Goal: Task Accomplishment & Management: Manage account settings

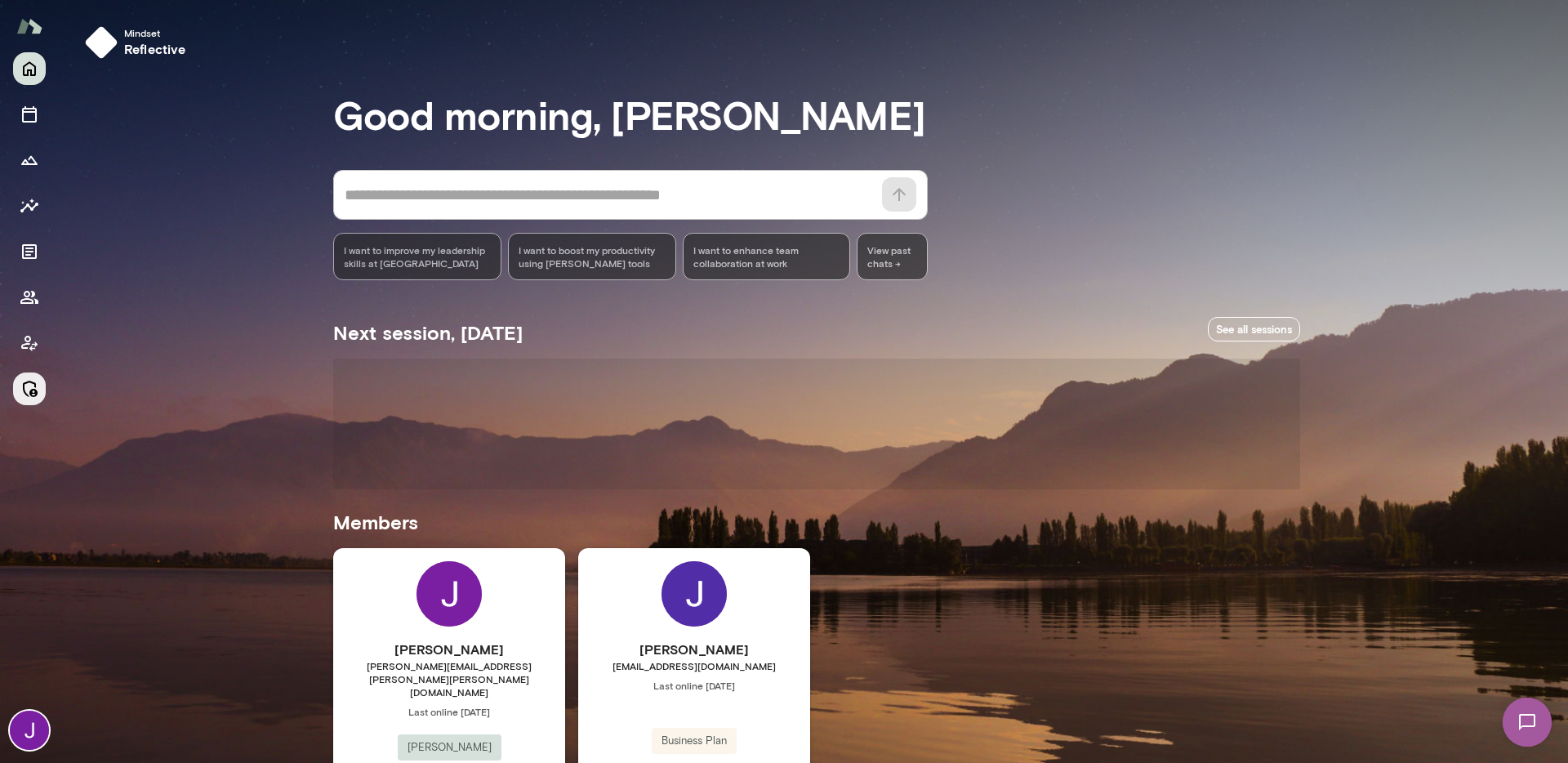
click at [20, 374] on button "Manage" at bounding box center [30, 389] width 32 height 32
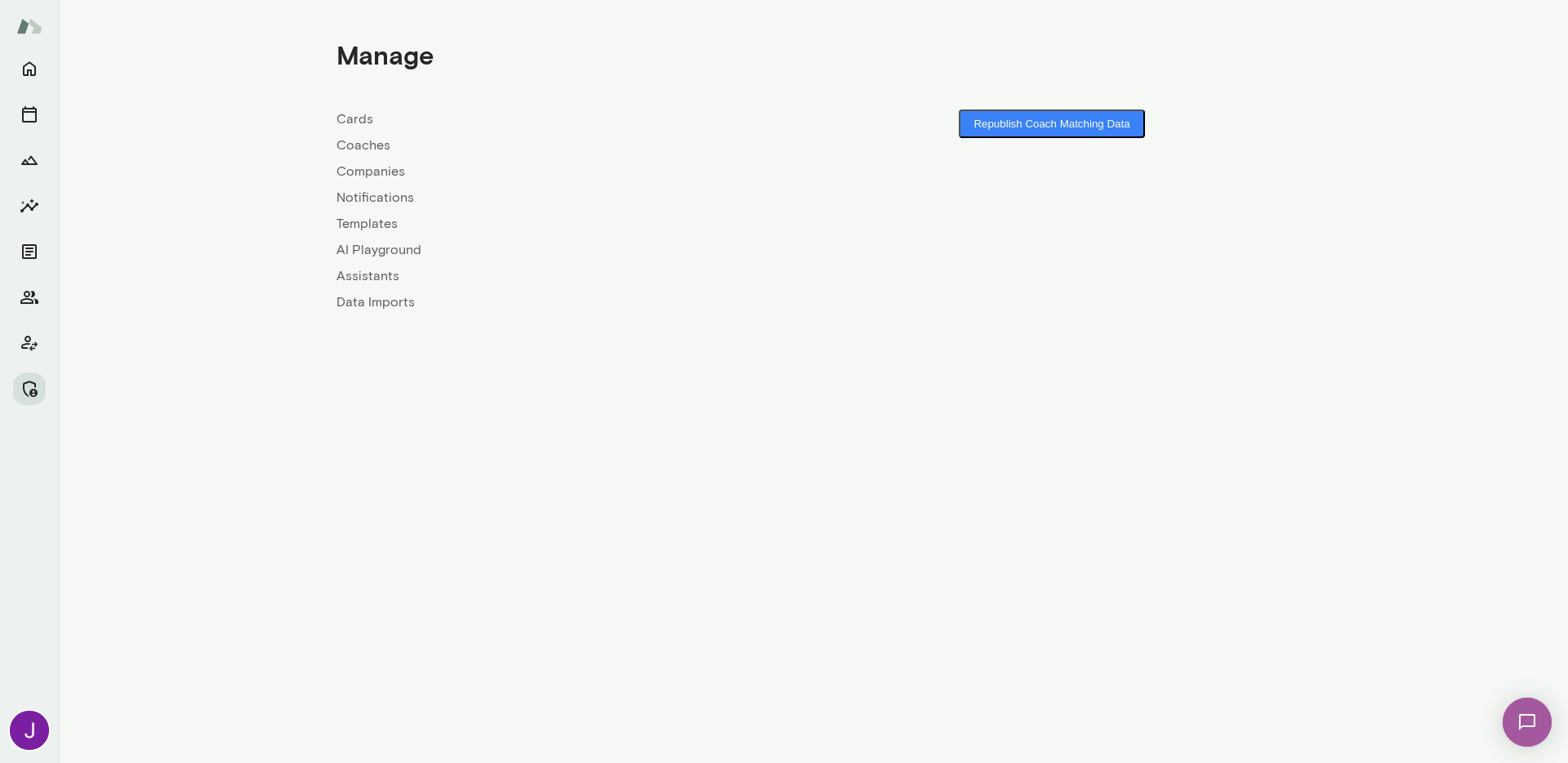
click at [347, 150] on link "Coaches" at bounding box center [575, 145] width 477 height 20
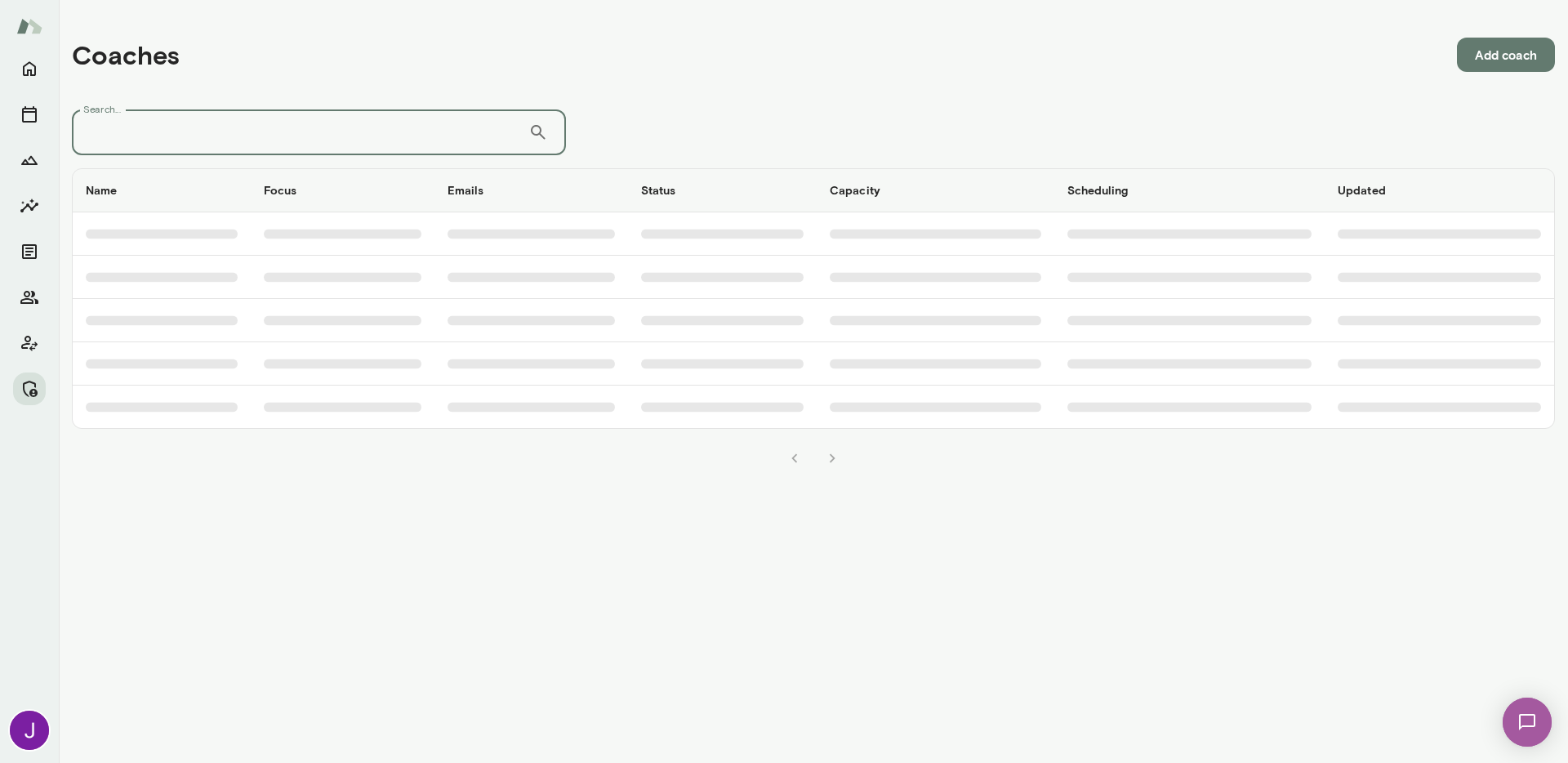
click at [351, 148] on input "Search..." at bounding box center [300, 133] width 456 height 46
paste input "******"
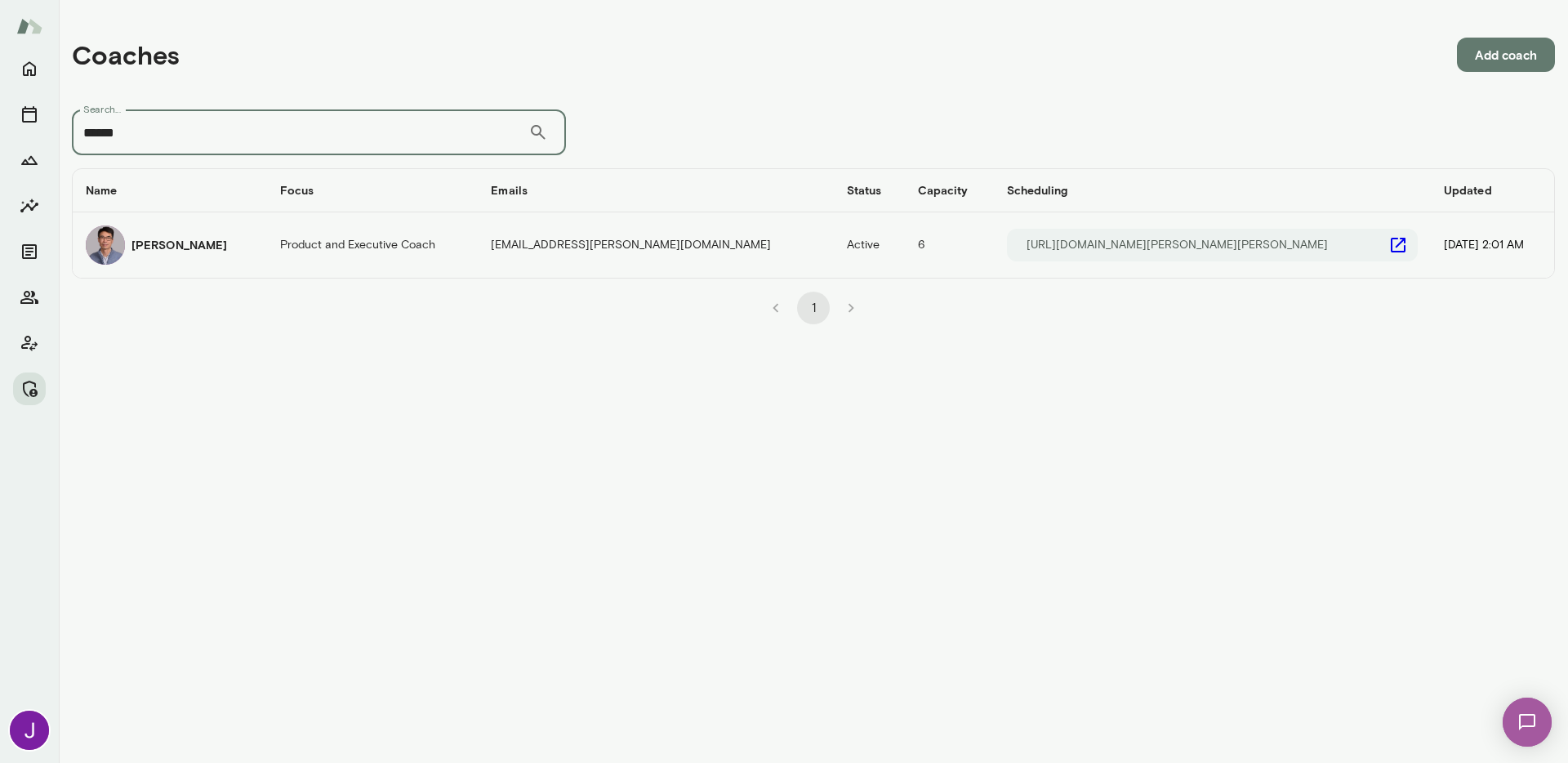
type input "******"
click at [1390, 246] on icon "coaches table" at bounding box center [1397, 244] width 14 height 14
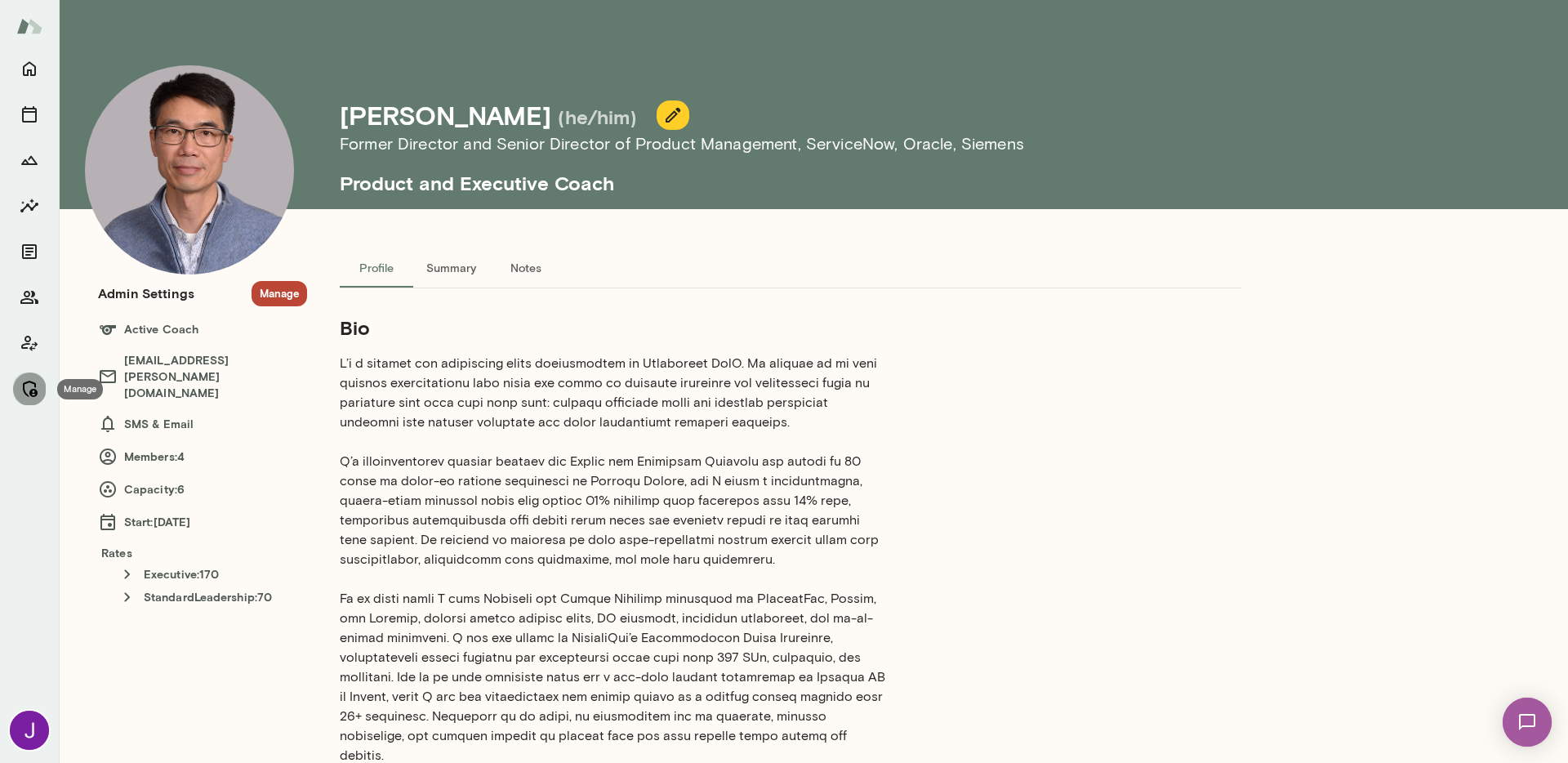
click at [31, 393] on icon "Manage" at bounding box center [30, 389] width 20 height 20
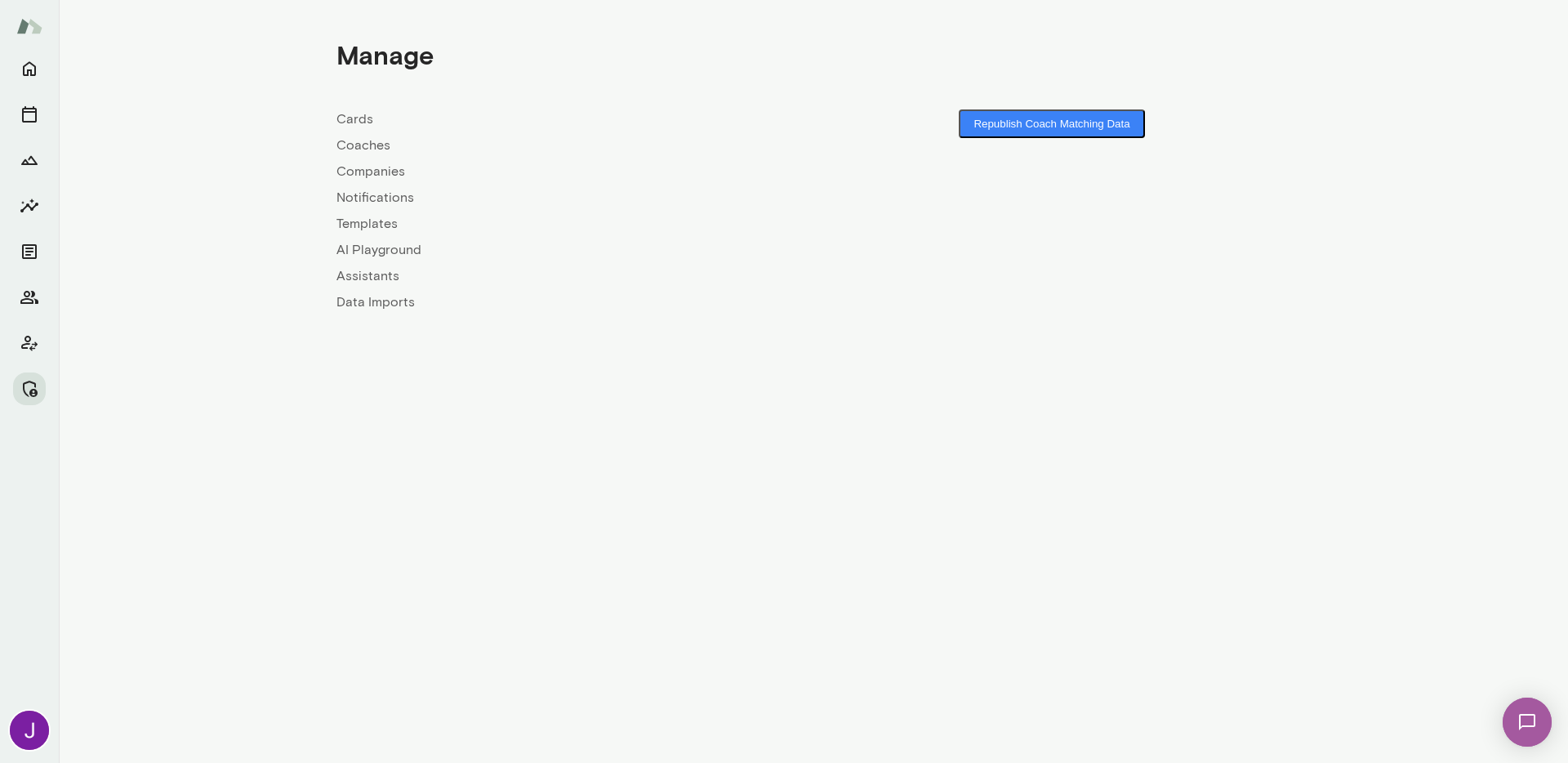
click at [373, 140] on link "Coaches" at bounding box center [575, 145] width 477 height 20
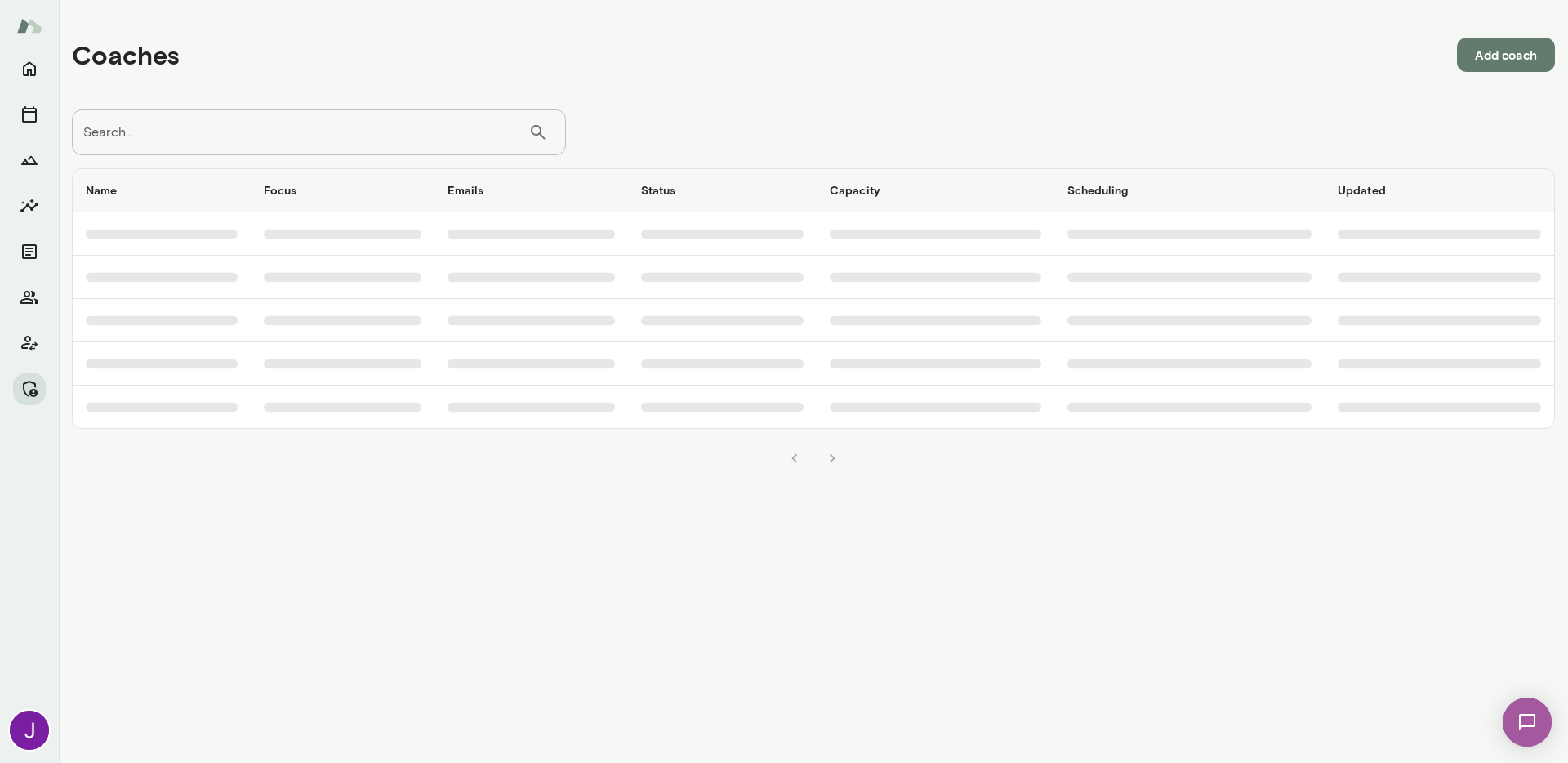
click at [369, 127] on input "Search..." at bounding box center [300, 133] width 456 height 46
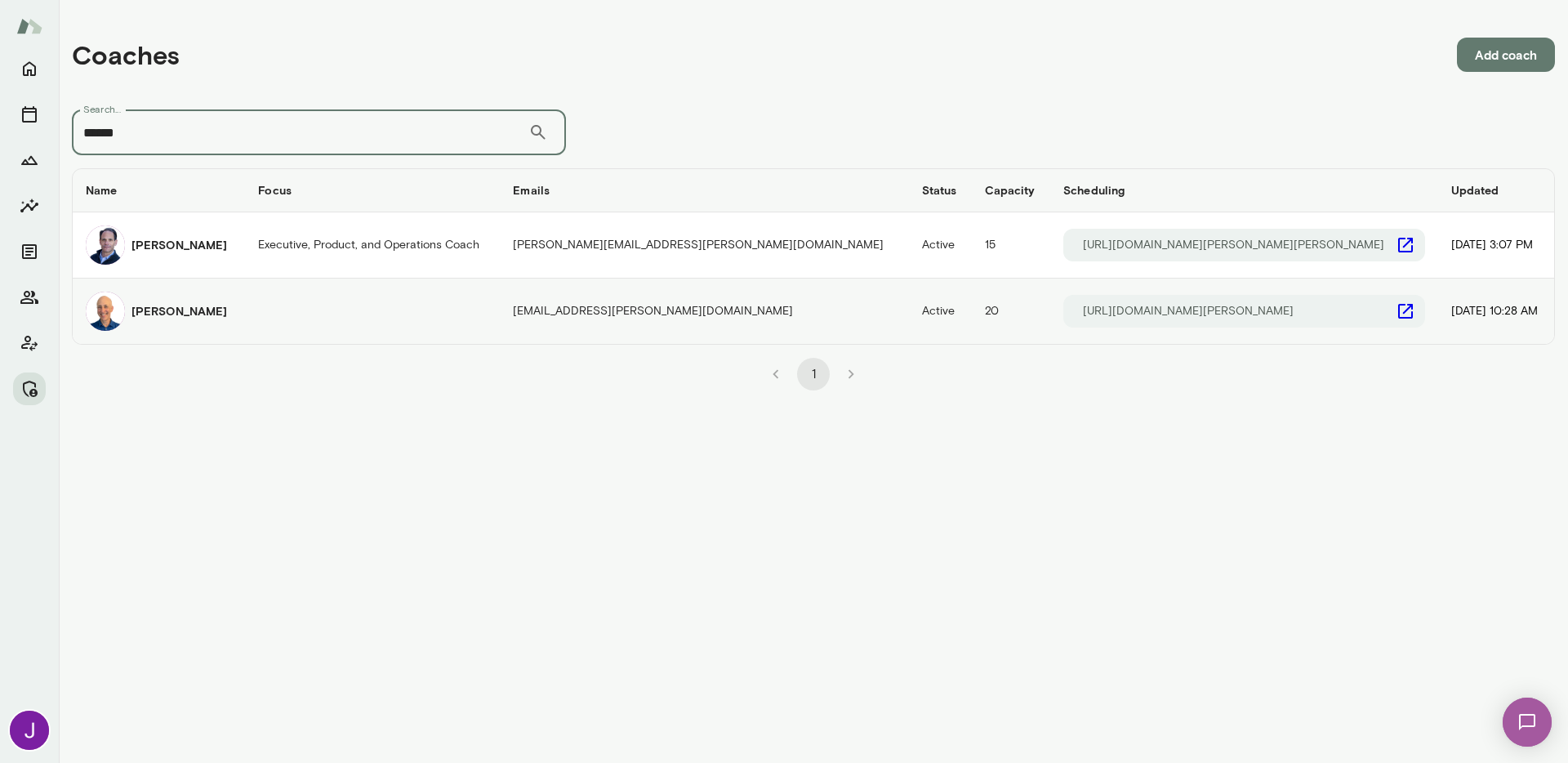
type input "******"
click at [200, 320] on div "Mark Lazen" at bounding box center [158, 310] width 146 height 39
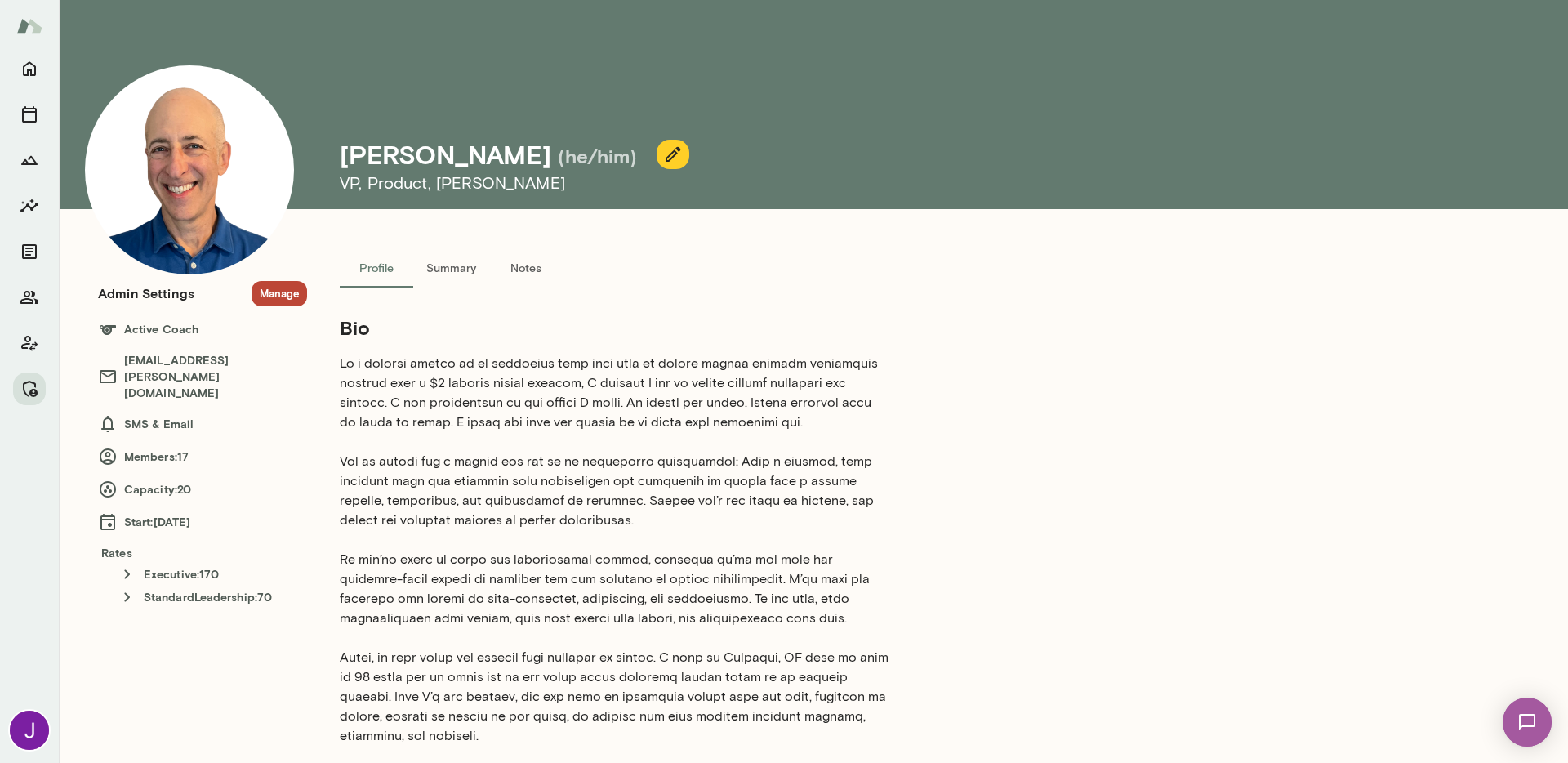
click at [263, 289] on button "Manage" at bounding box center [280, 293] width 55 height 26
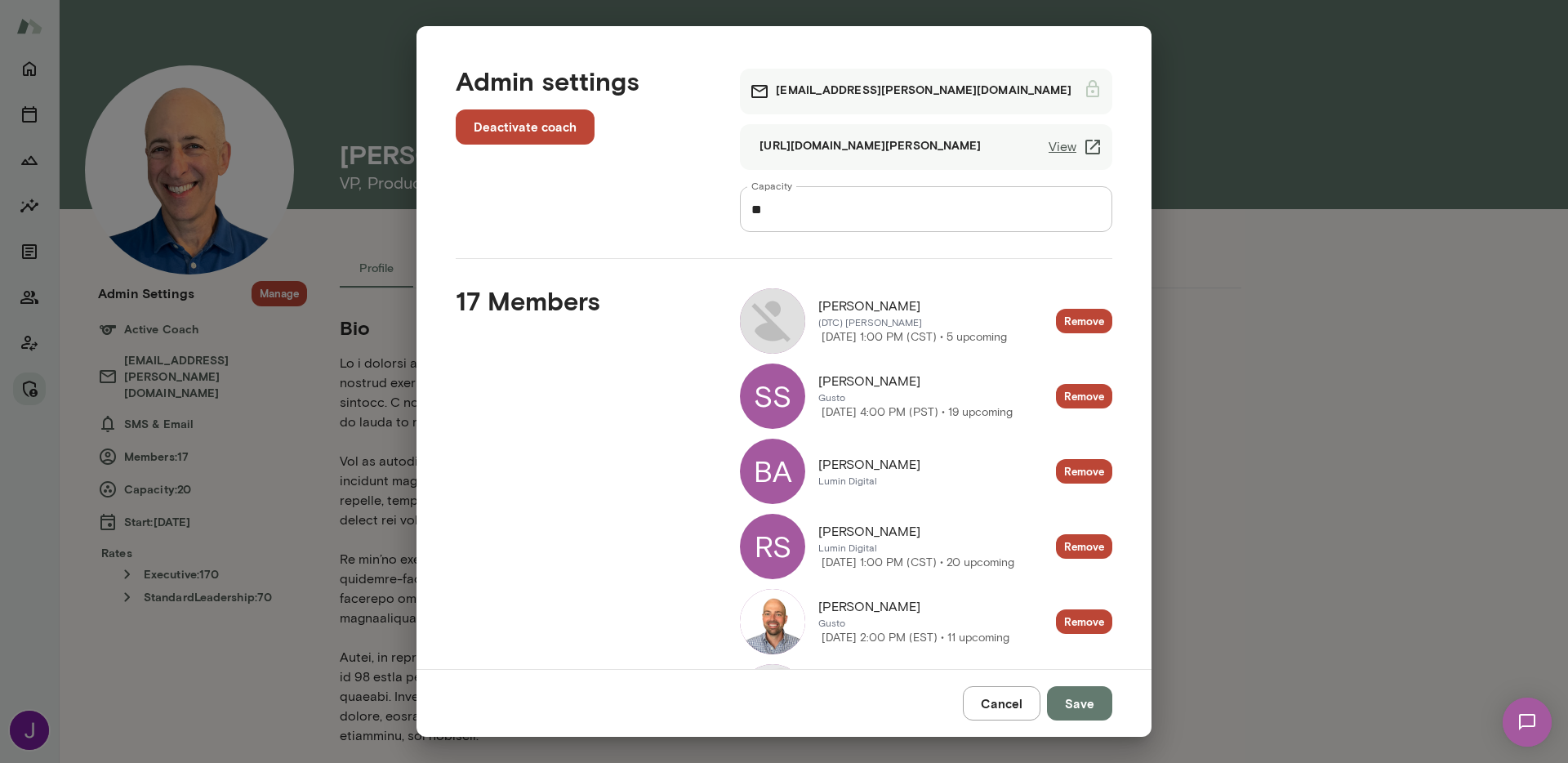
click at [1065, 147] on link "View" at bounding box center [1076, 147] width 53 height 20
click at [1002, 710] on button "Cancel" at bounding box center [1001, 704] width 77 height 34
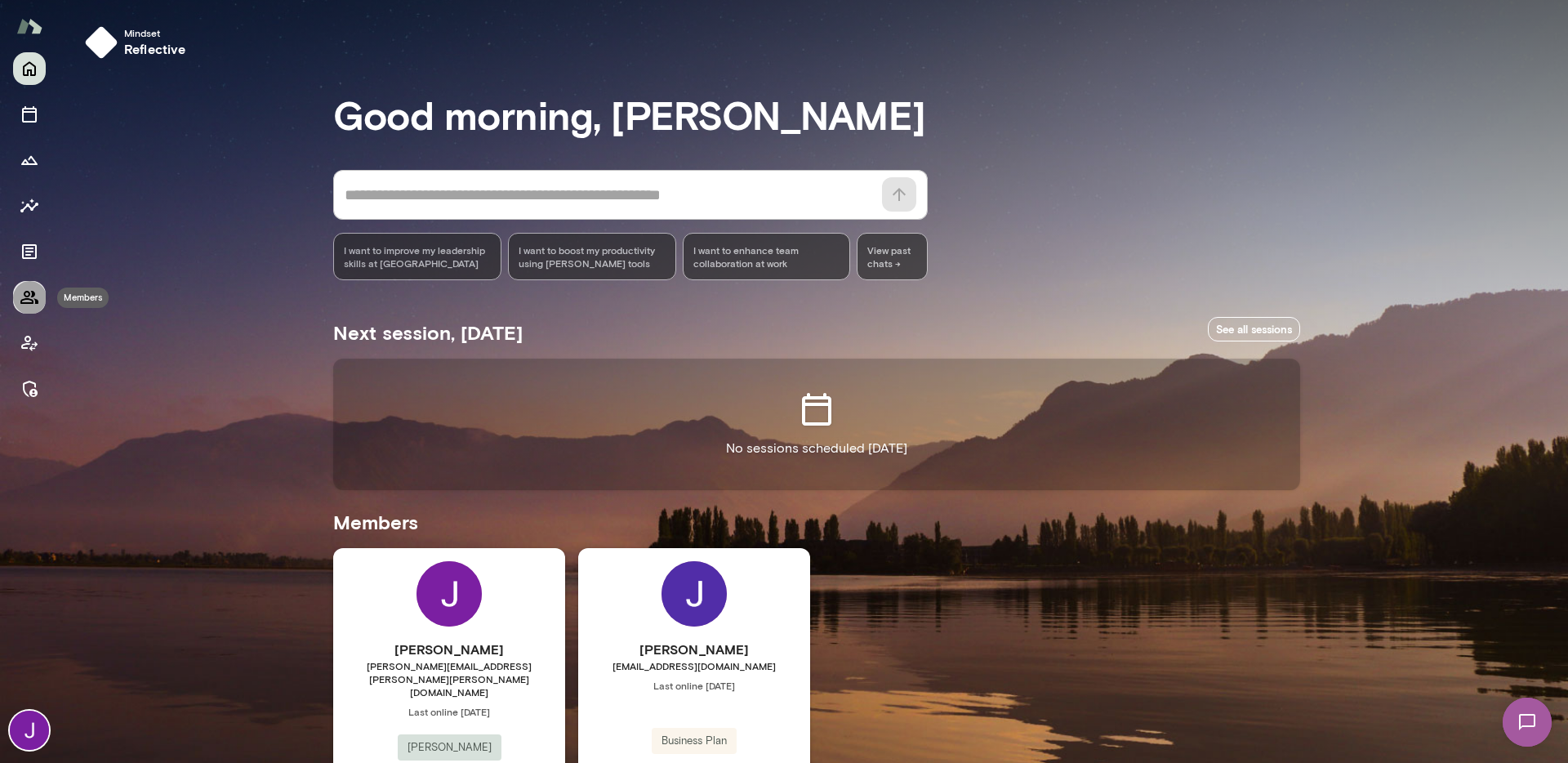
click at [27, 298] on icon "Members" at bounding box center [29, 298] width 18 height 13
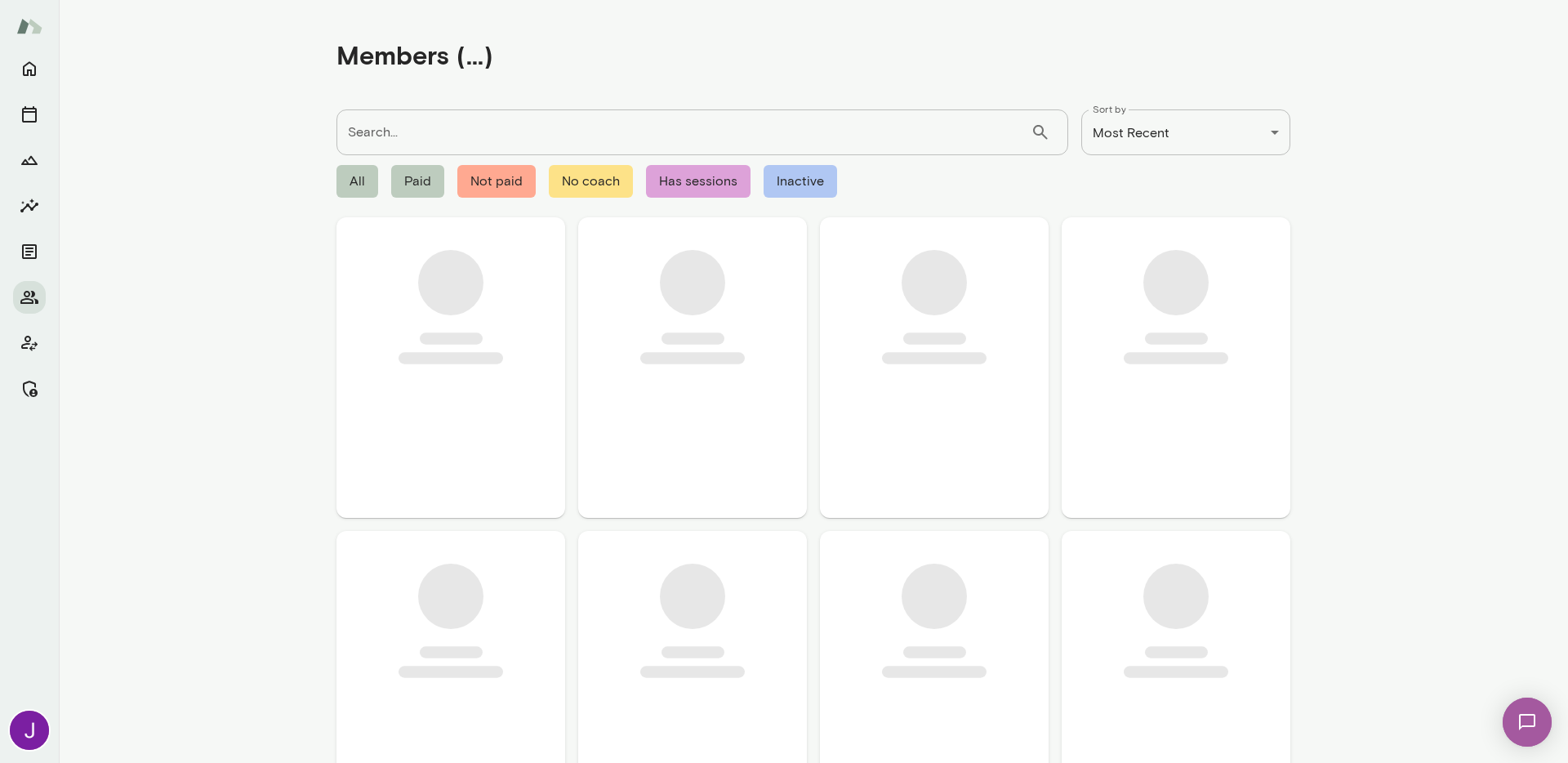
click at [448, 133] on input "Search..." at bounding box center [683, 133] width 694 height 46
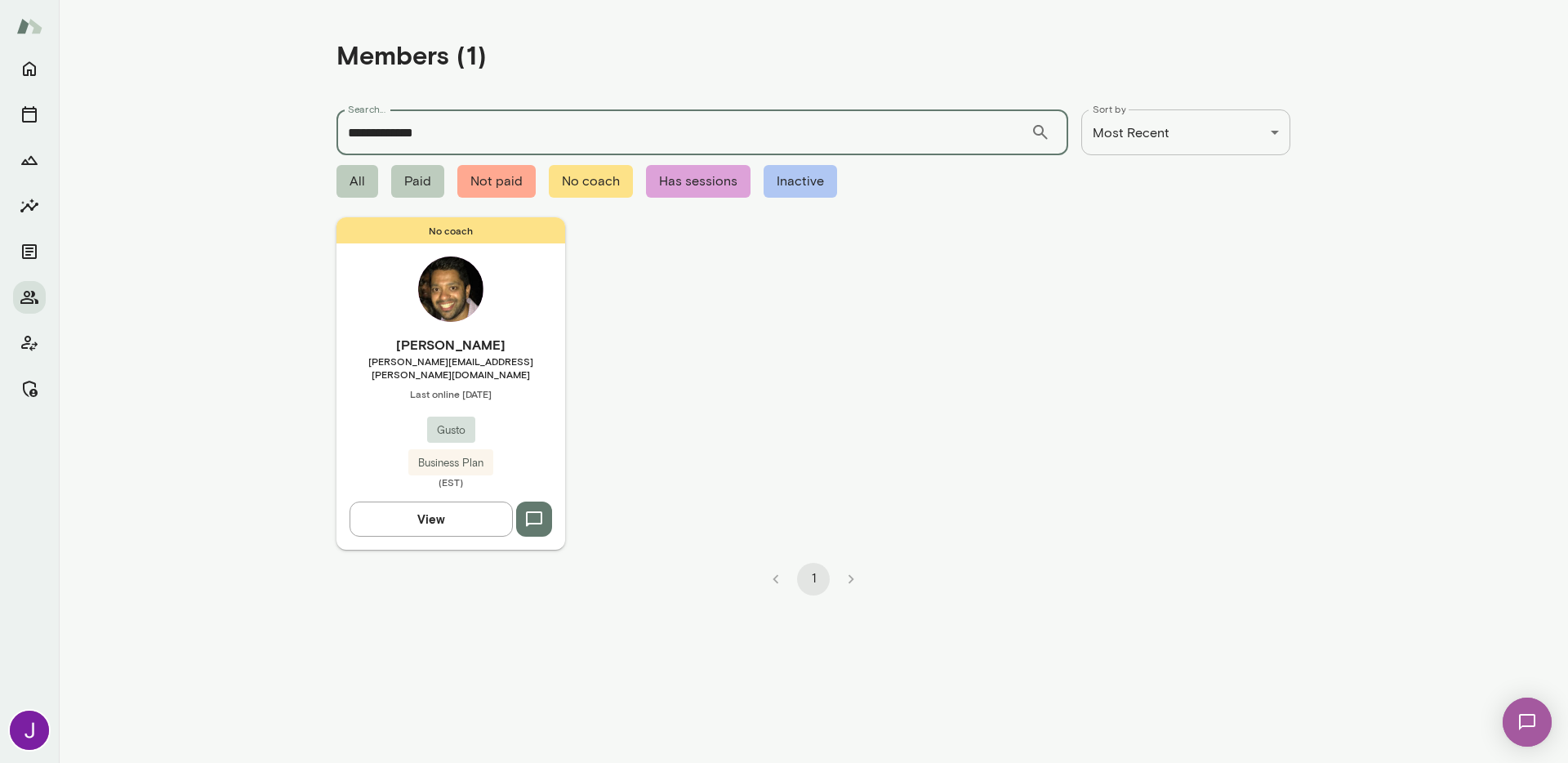
type input "**********"
click at [438, 348] on h6 "Keith Barrett" at bounding box center [451, 345] width 229 height 20
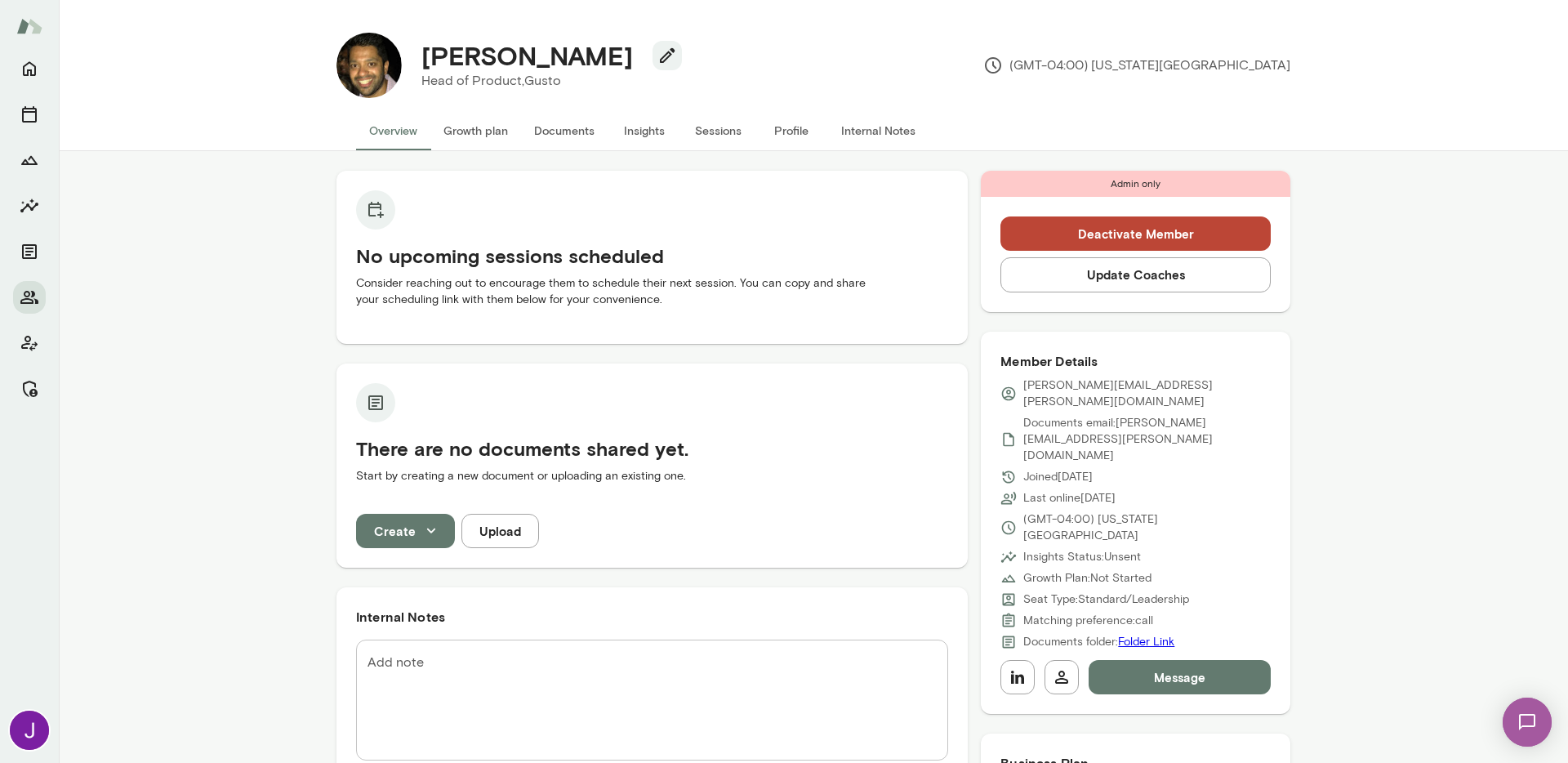
click at [1104, 271] on button "Update Coaches" at bounding box center [1135, 275] width 270 height 34
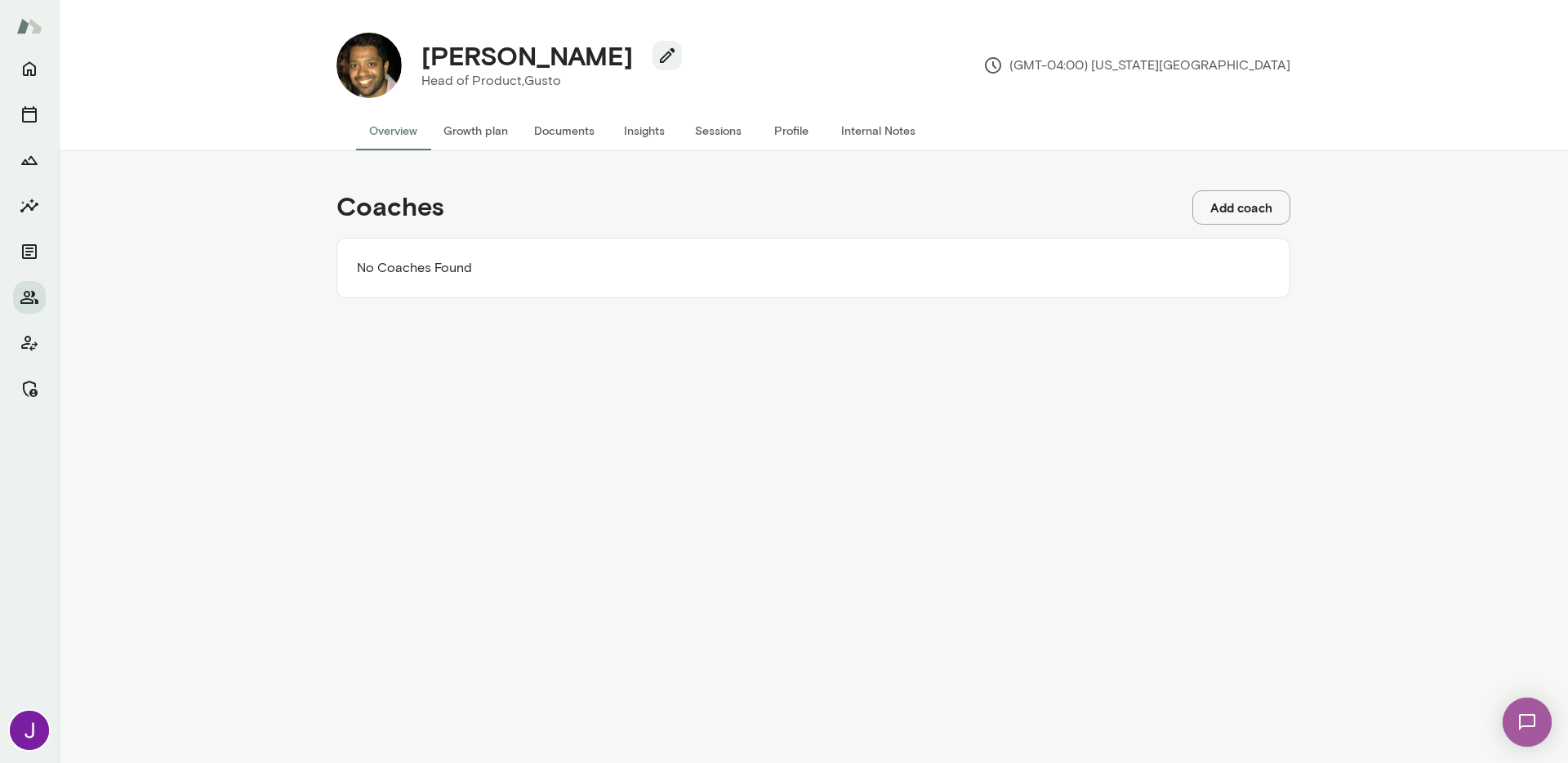
click at [1253, 206] on button "Add coach" at bounding box center [1241, 207] width 98 height 34
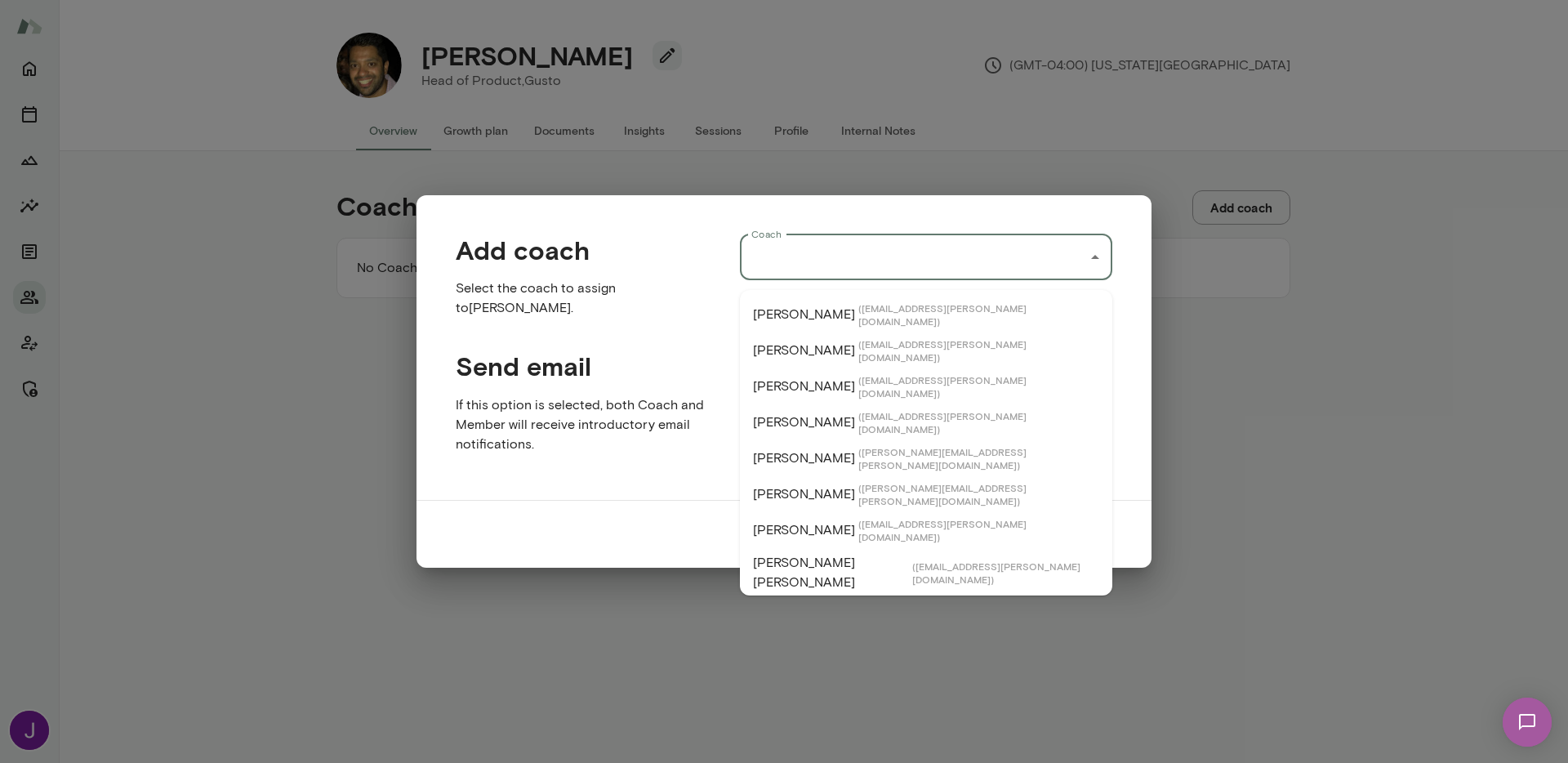
click at [858, 264] on input "Coach" at bounding box center [913, 257] width 333 height 32
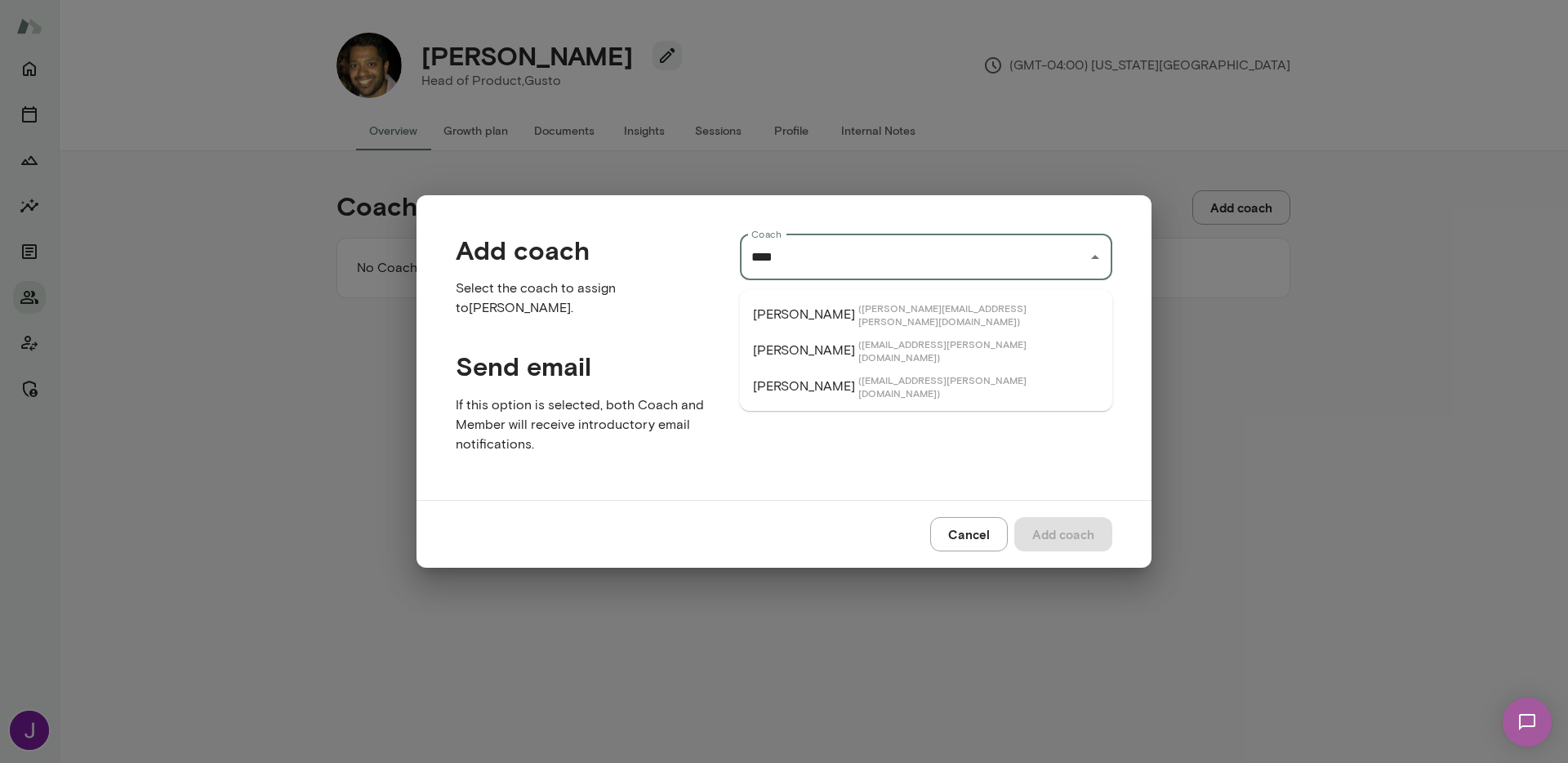
click at [862, 344] on span "( marklazen@mento.co )" at bounding box center [978, 350] width 240 height 26
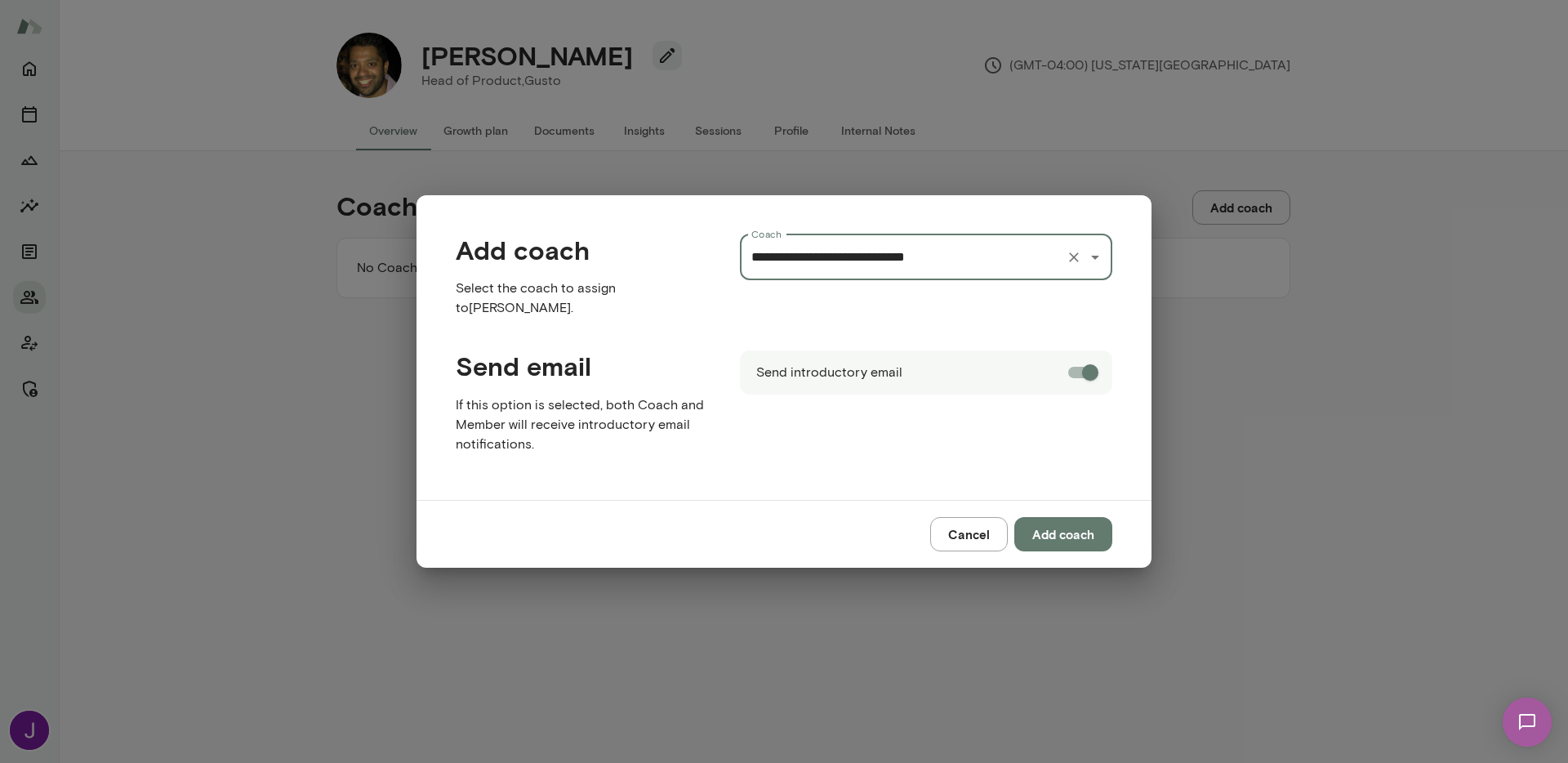
type input "**********"
click at [1060, 526] on button "Add coach" at bounding box center [1063, 535] width 98 height 34
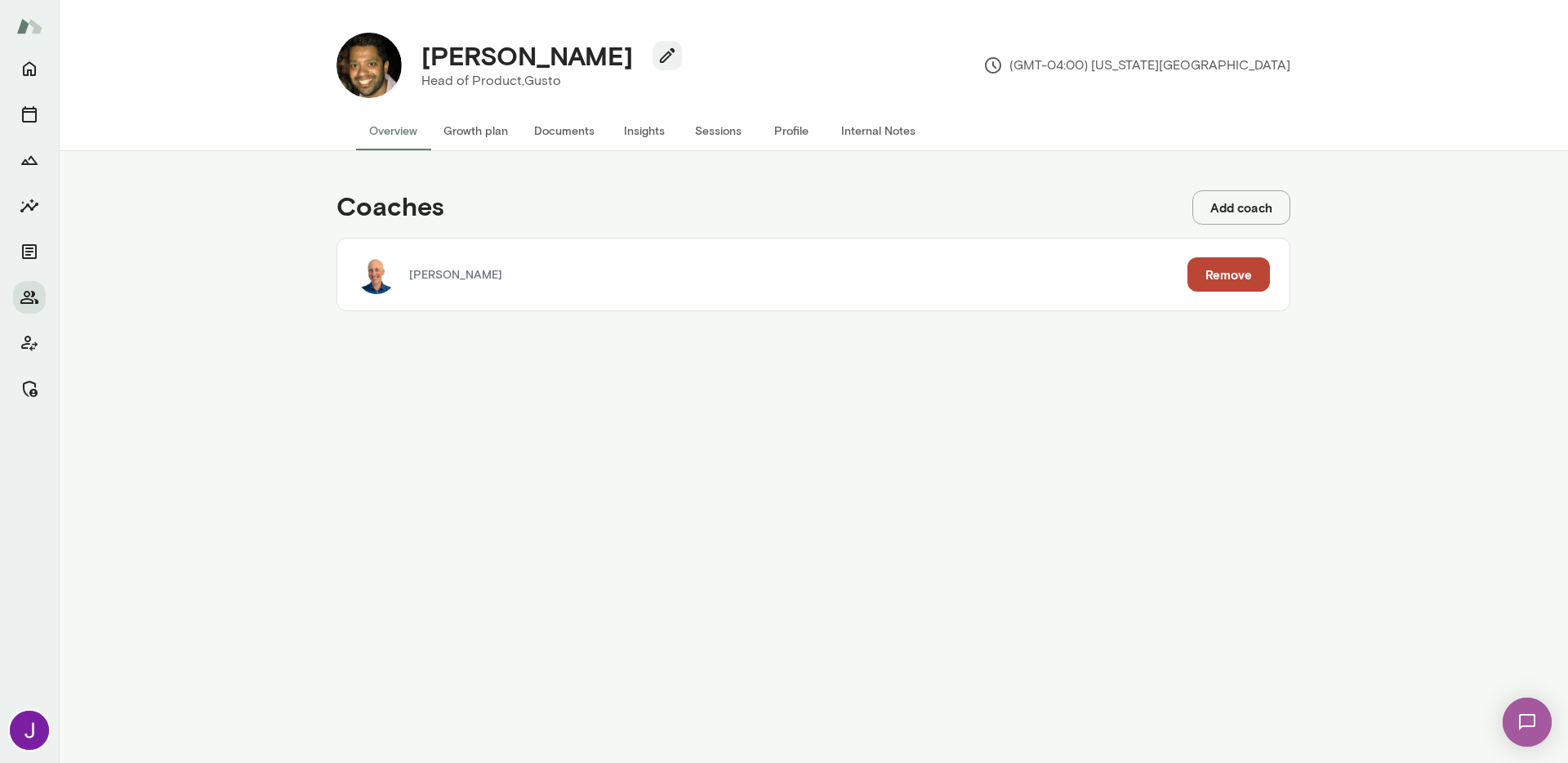
click at [1243, 213] on button "Add coach" at bounding box center [1241, 207] width 98 height 34
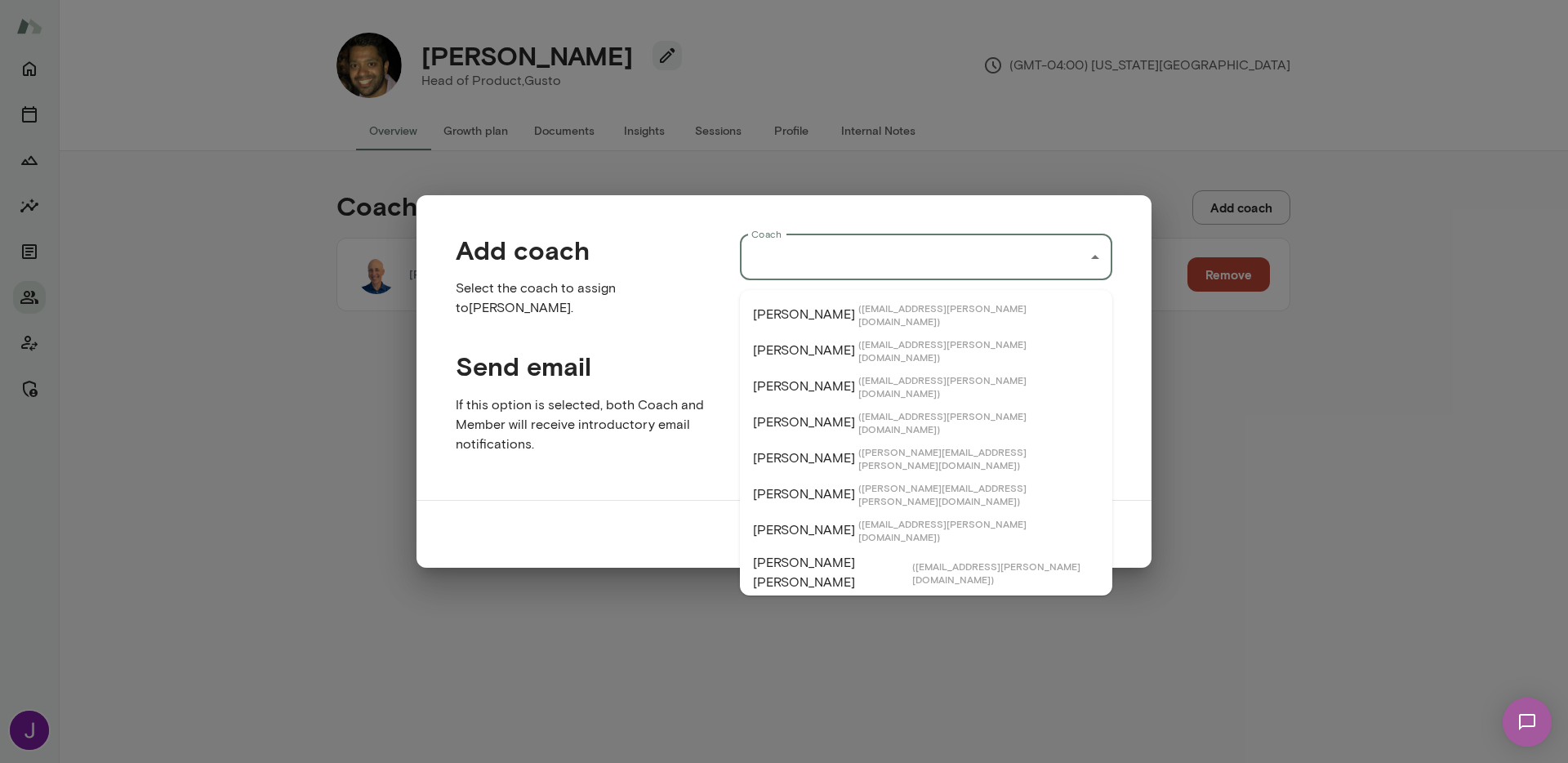
click at [852, 269] on input "Coach" at bounding box center [913, 257] width 333 height 32
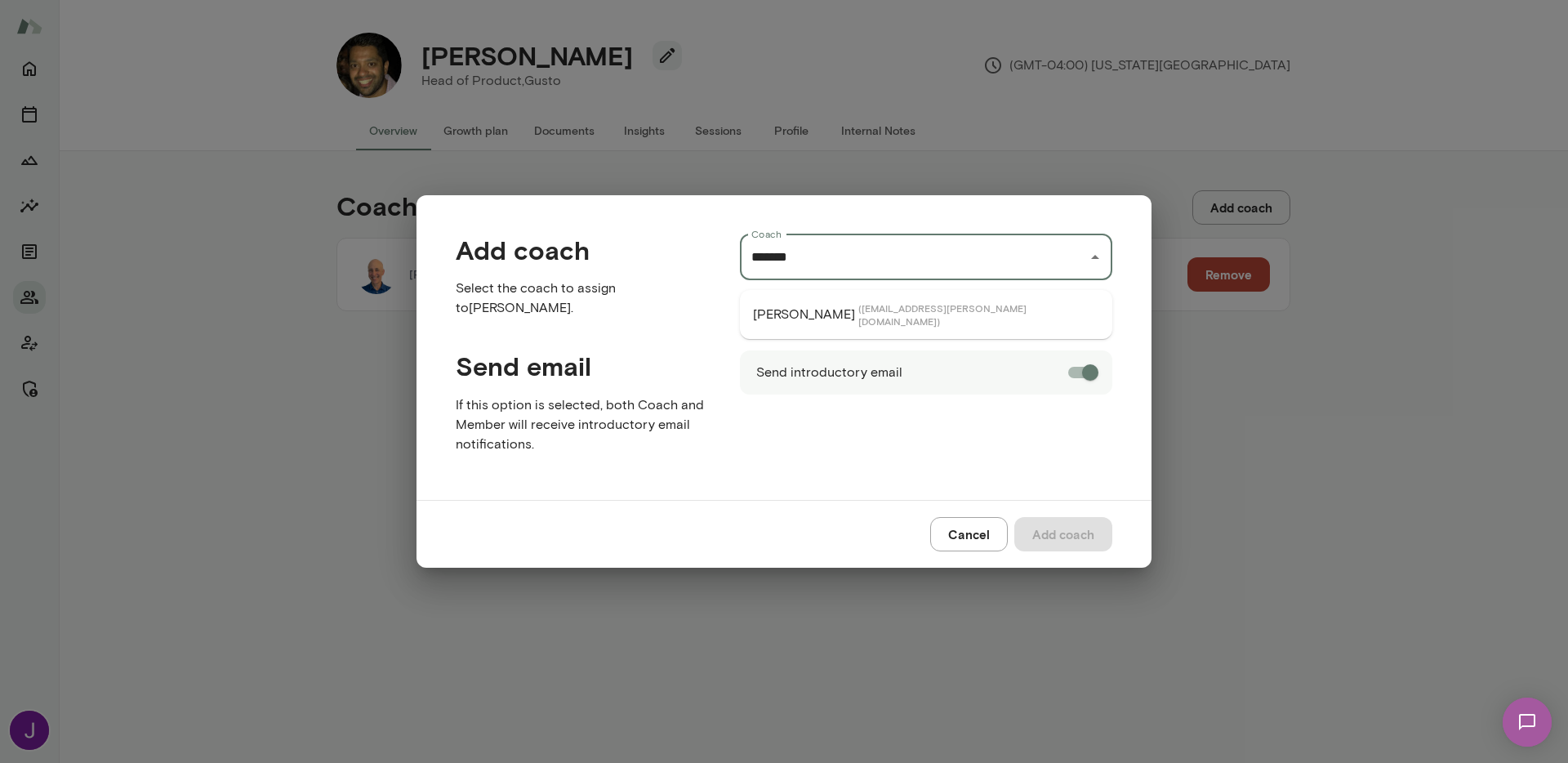
click at [858, 310] on span "( victorchan@mento.co )" at bounding box center [978, 314] width 240 height 26
type input "**********"
click at [1066, 530] on button "Add coach" at bounding box center [1063, 535] width 98 height 34
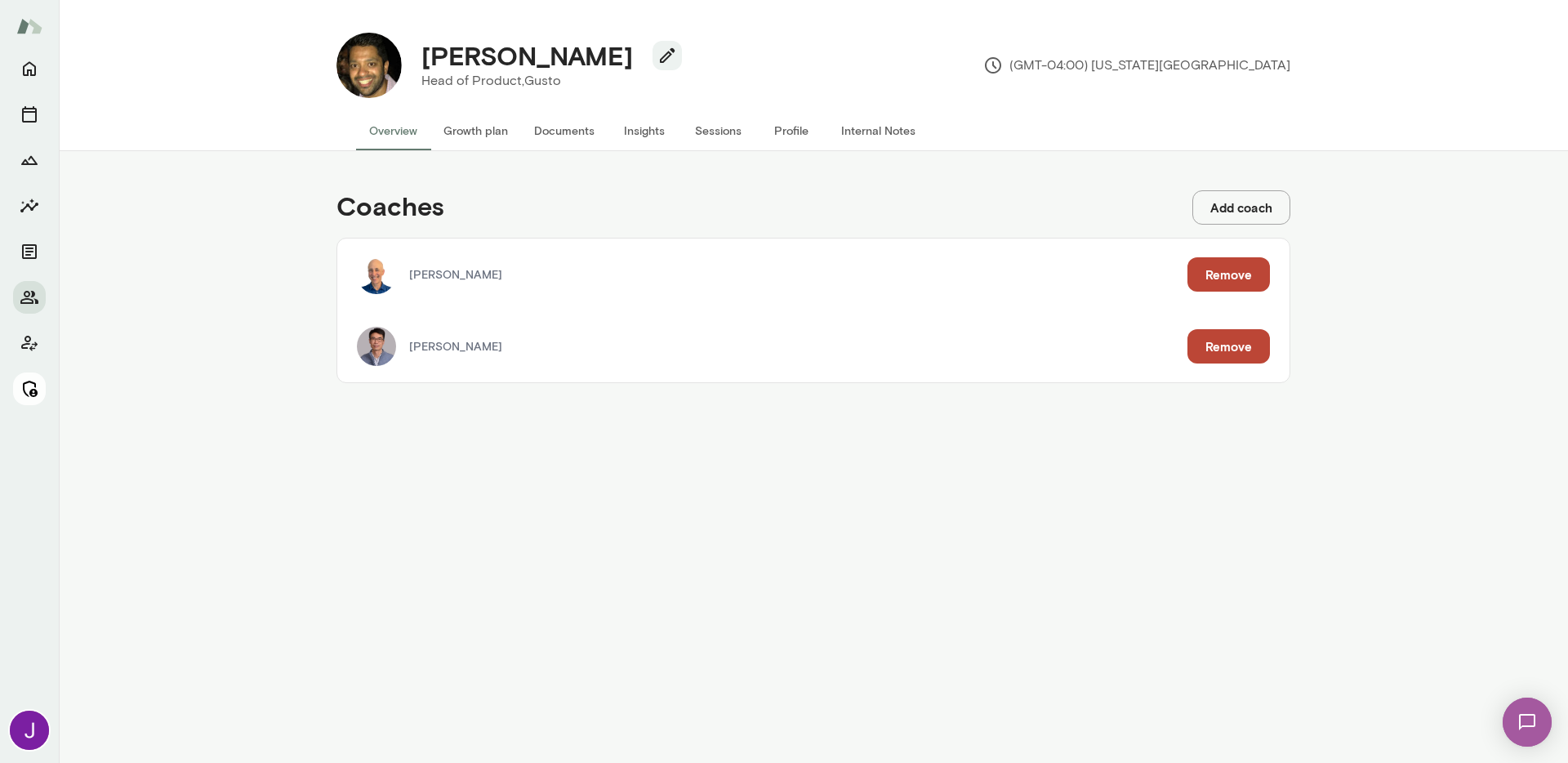
click at [26, 390] on icon "Manage" at bounding box center [30, 389] width 20 height 20
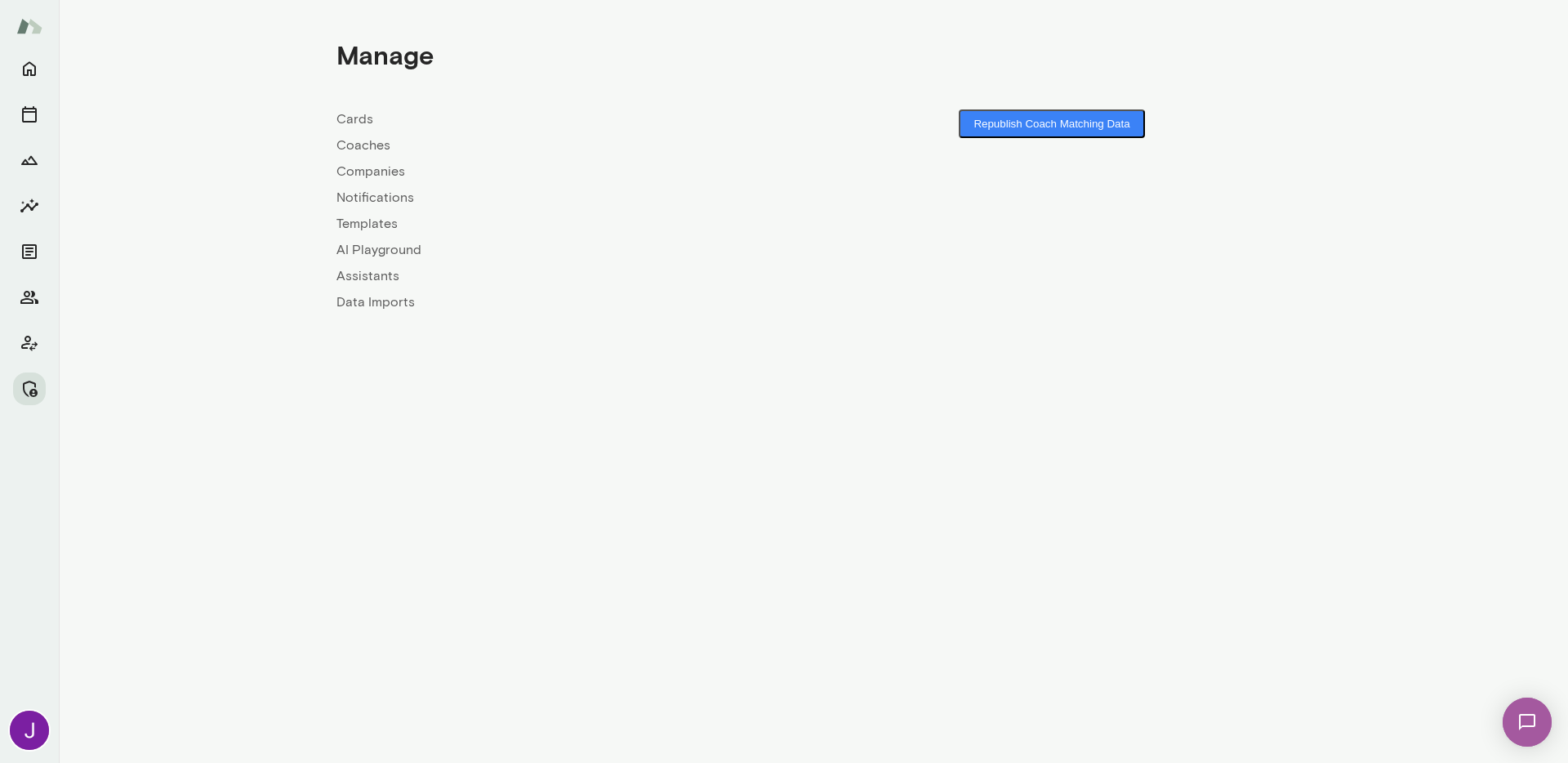
click at [353, 151] on link "Coaches" at bounding box center [575, 145] width 477 height 20
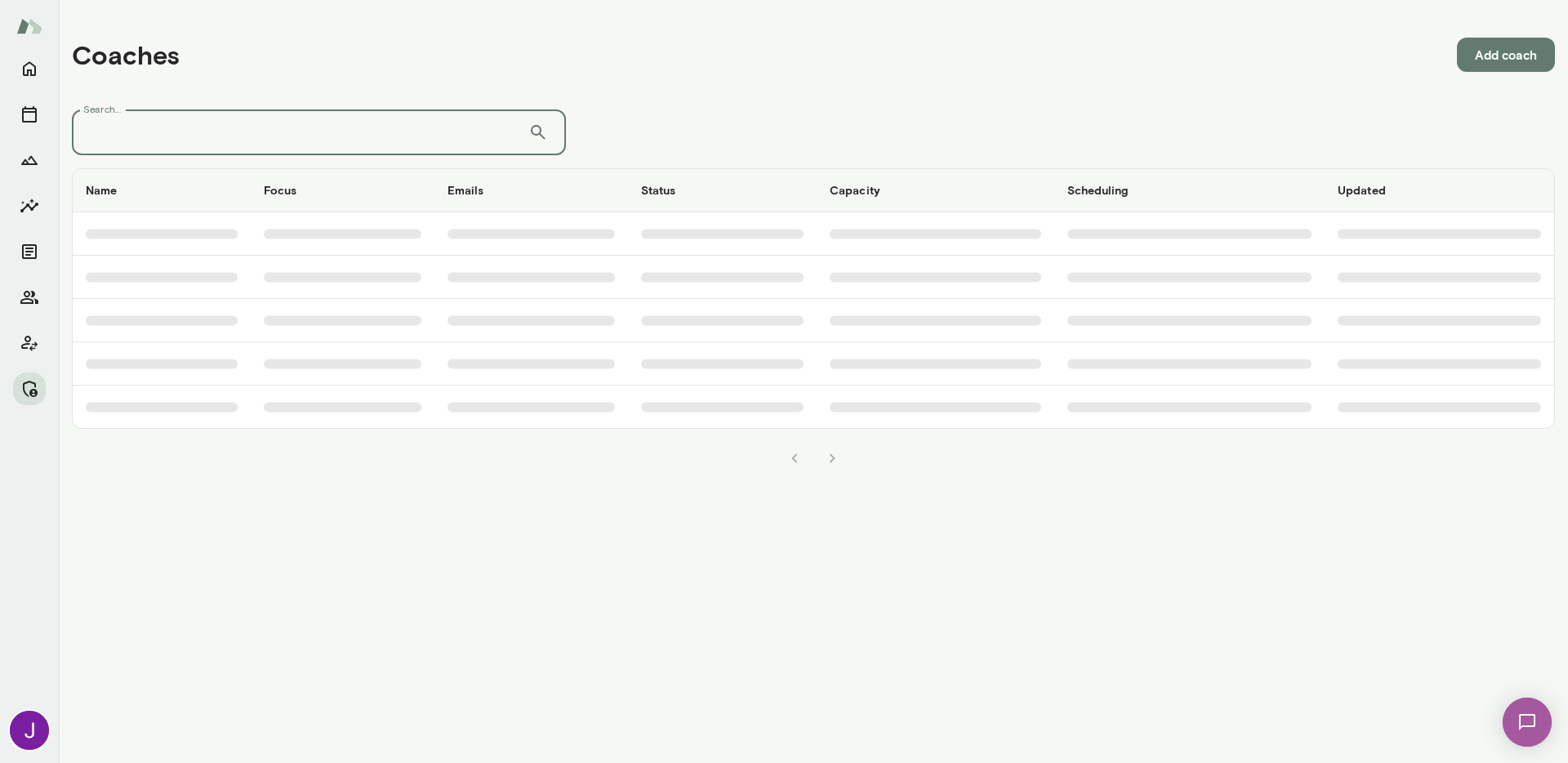
click at [380, 132] on input "Search..." at bounding box center [300, 133] width 456 height 46
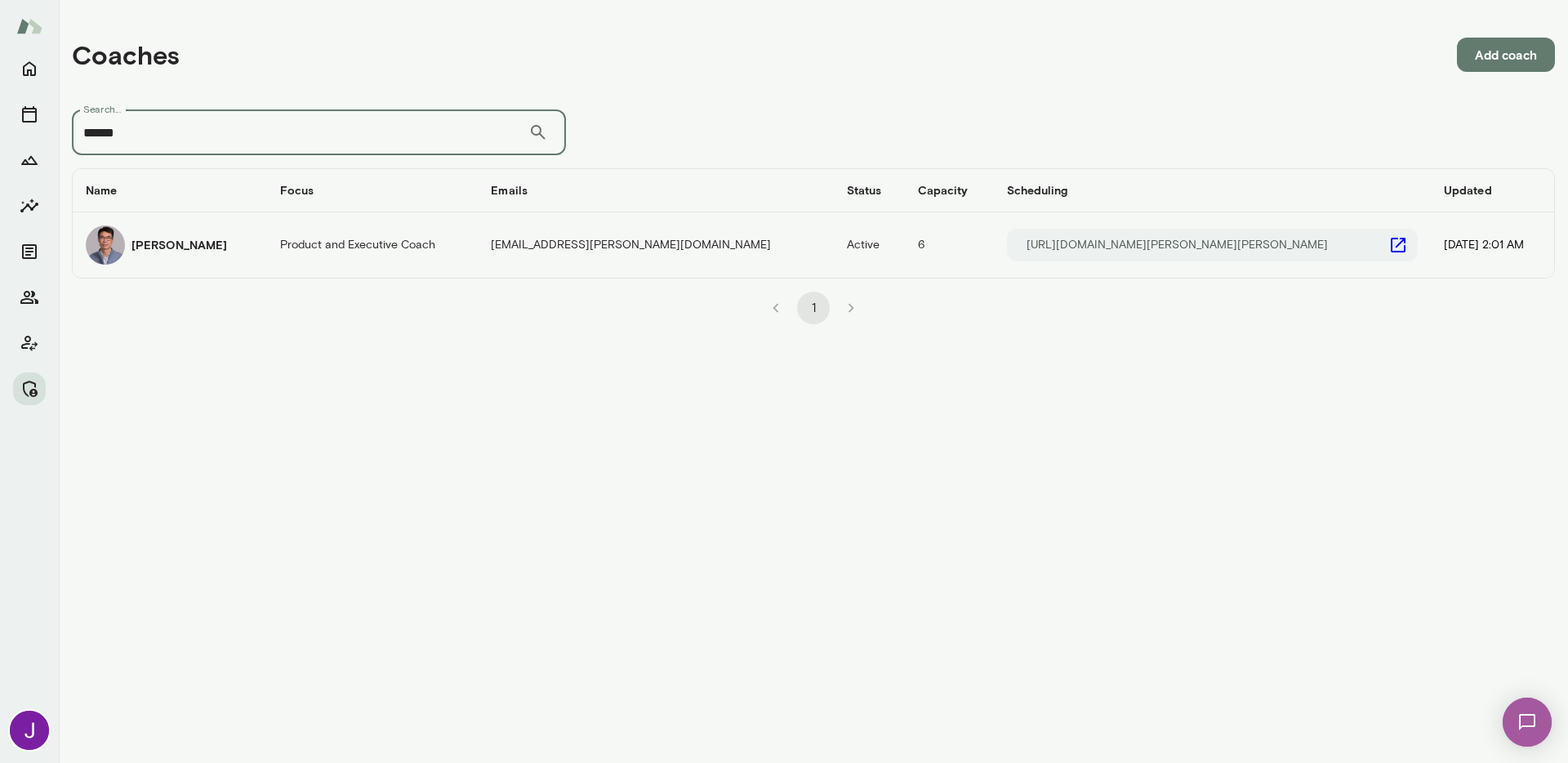
type input "******"
click at [1390, 244] on icon "coaches table" at bounding box center [1397, 244] width 14 height 14
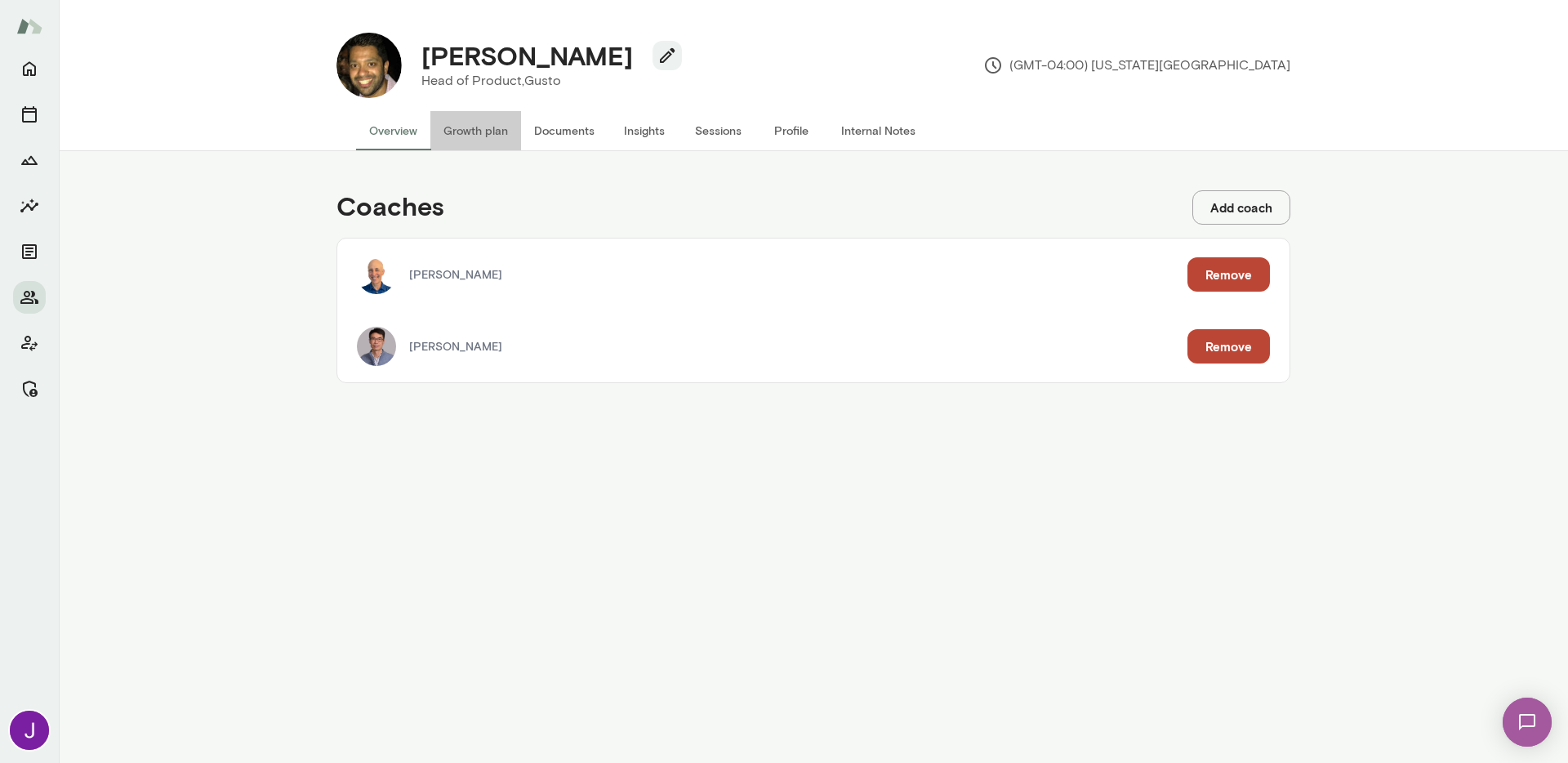
drag, startPoint x: 492, startPoint y: 143, endPoint x: 445, endPoint y: 132, distance: 48.3
click at [491, 143] on button "Growth plan" at bounding box center [475, 130] width 91 height 39
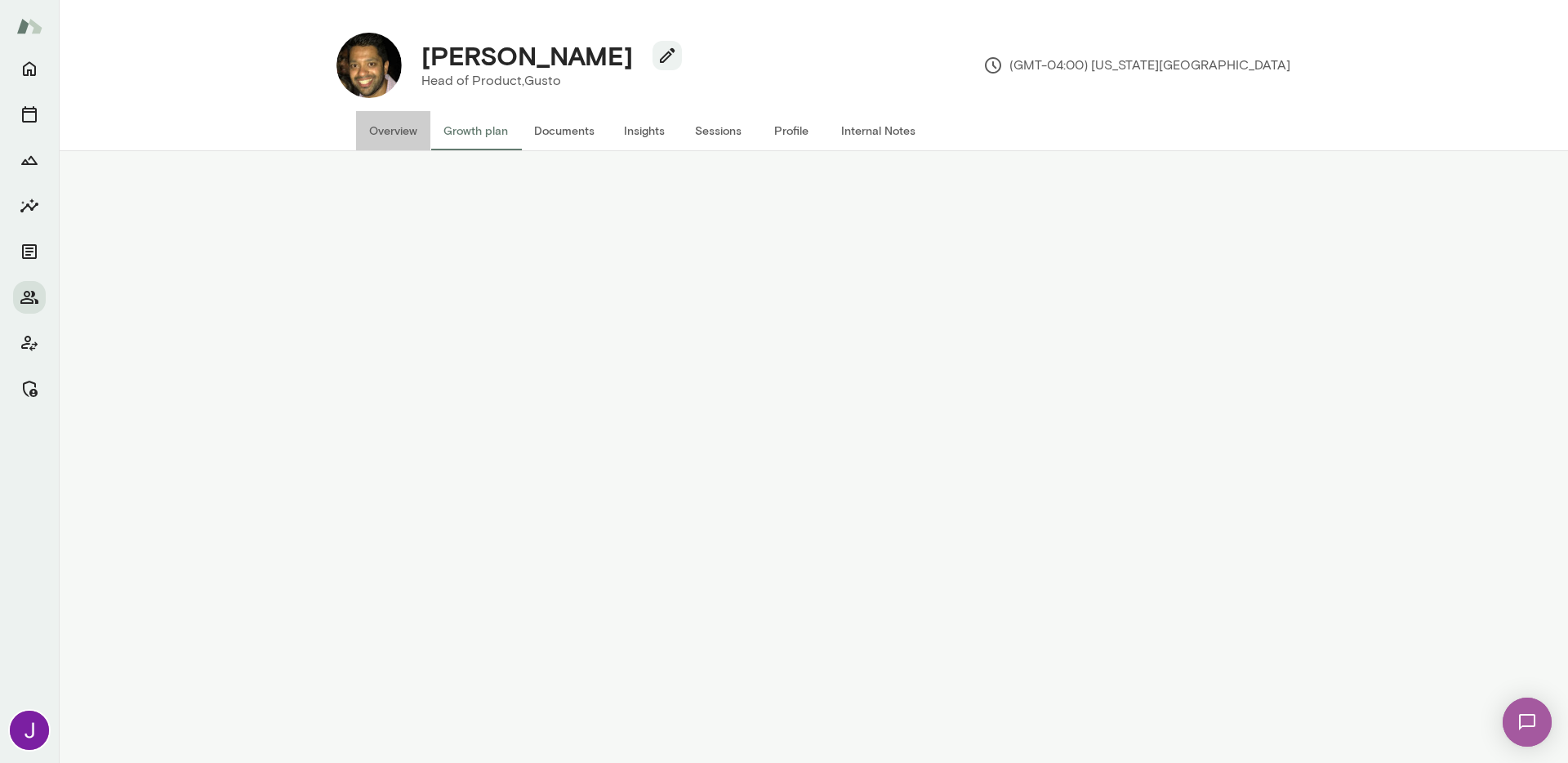
click at [396, 127] on button "Overview" at bounding box center [393, 130] width 74 height 39
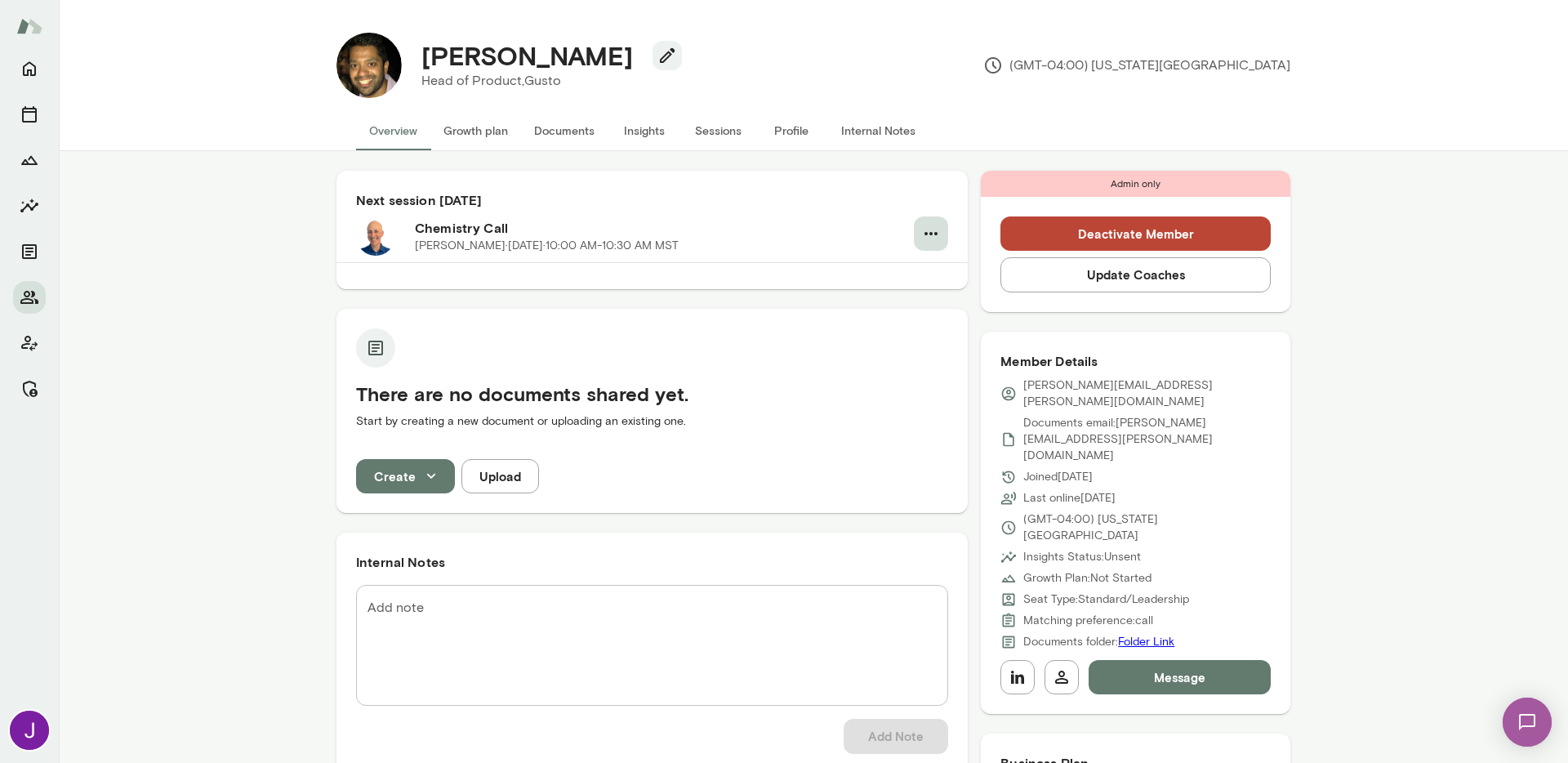
click at [923, 231] on icon "button" at bounding box center [930, 233] width 20 height 20
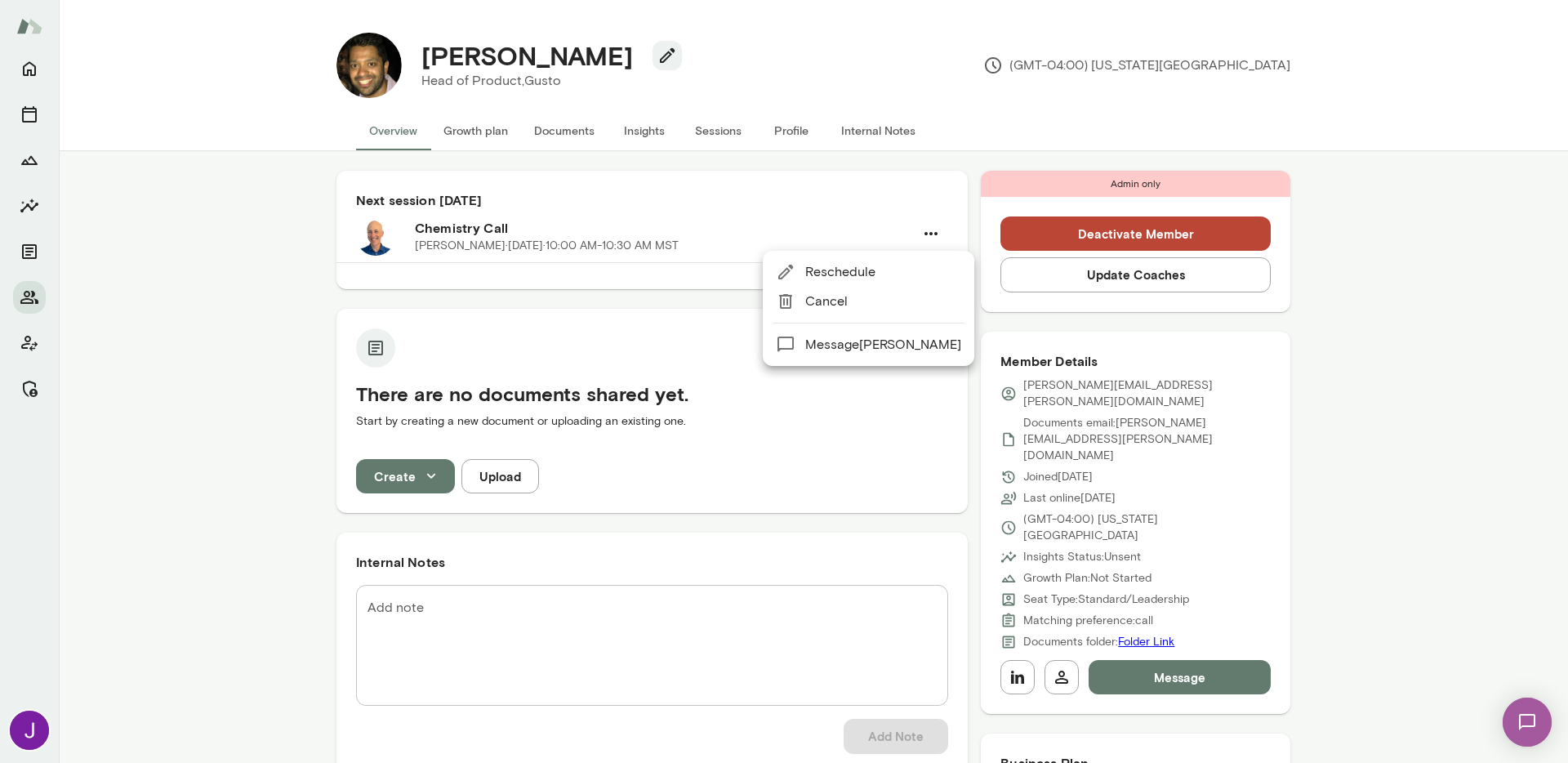
click at [868, 297] on span "Cancel" at bounding box center [883, 301] width 156 height 20
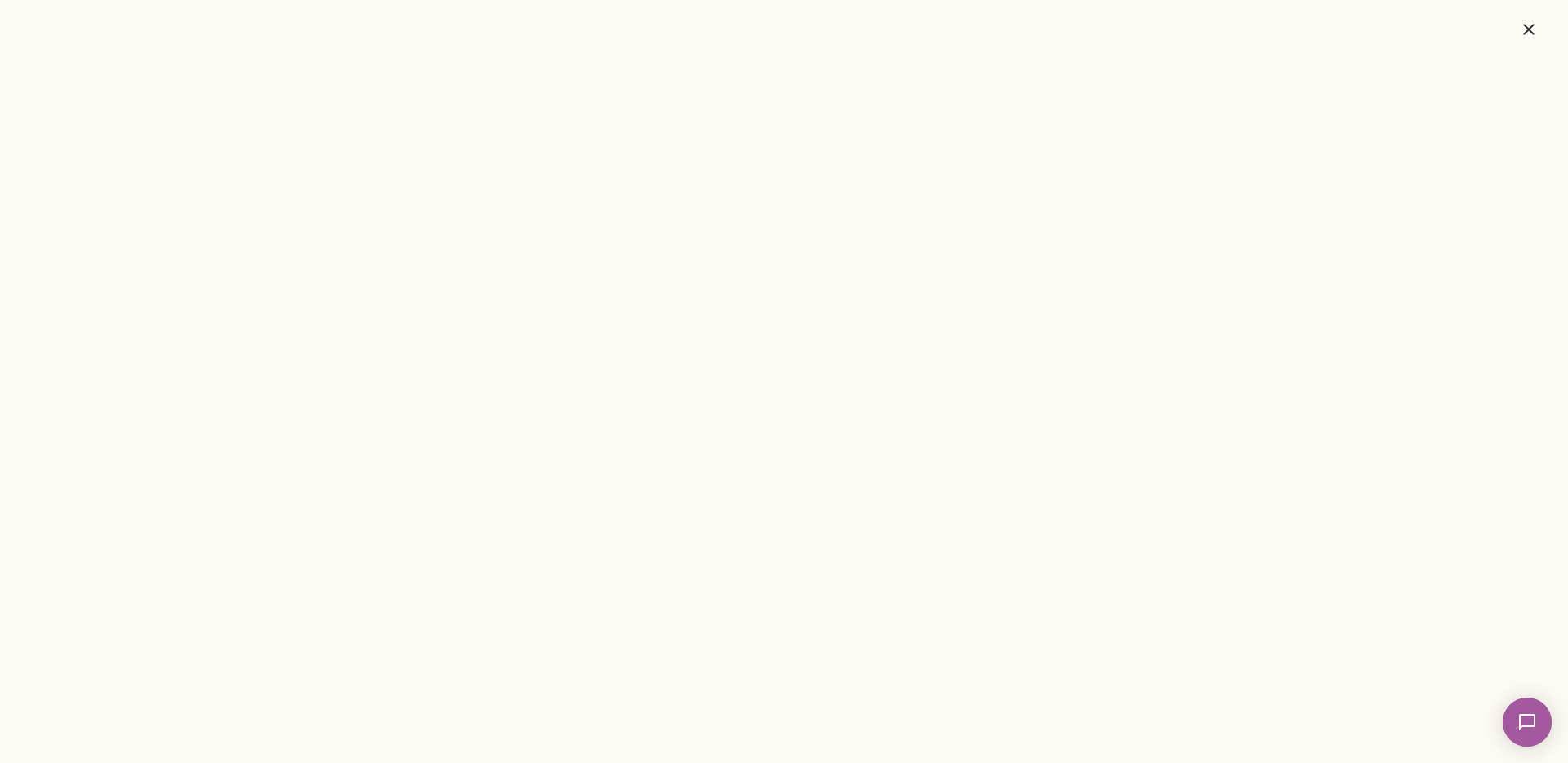
click at [1530, 37] on icon "button" at bounding box center [1528, 30] width 20 height 20
